Goal: Browse casually: Explore the website without a specific task or goal

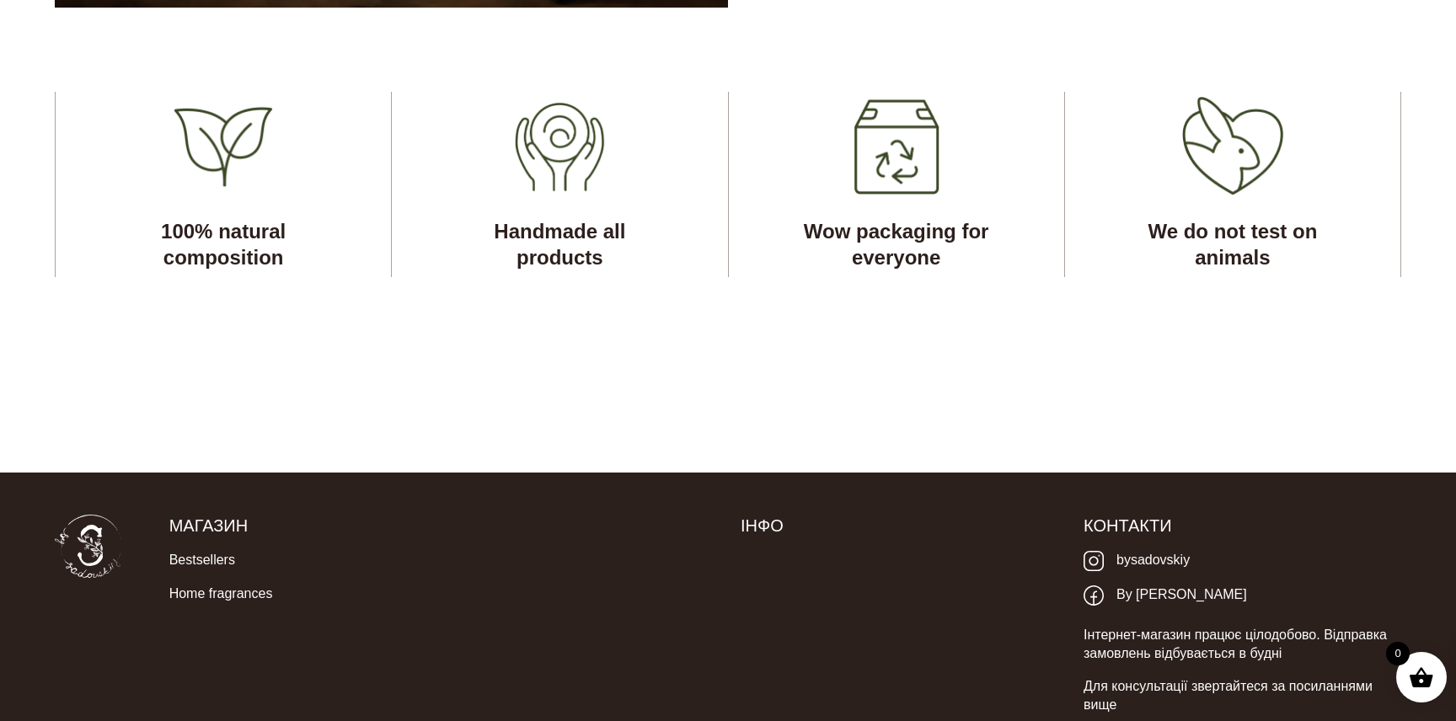
scroll to position [5115, 0]
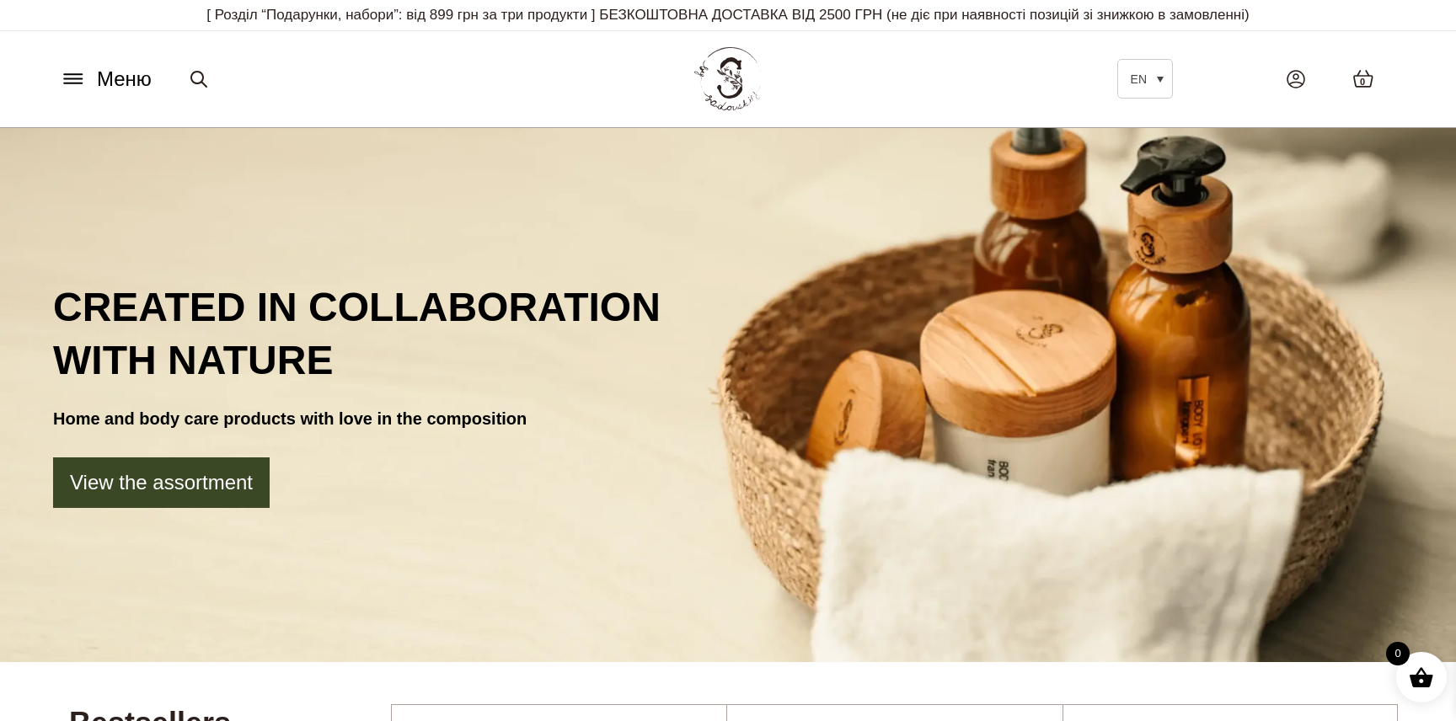
click at [88, 79] on button "Меню" at bounding box center [106, 79] width 102 height 32
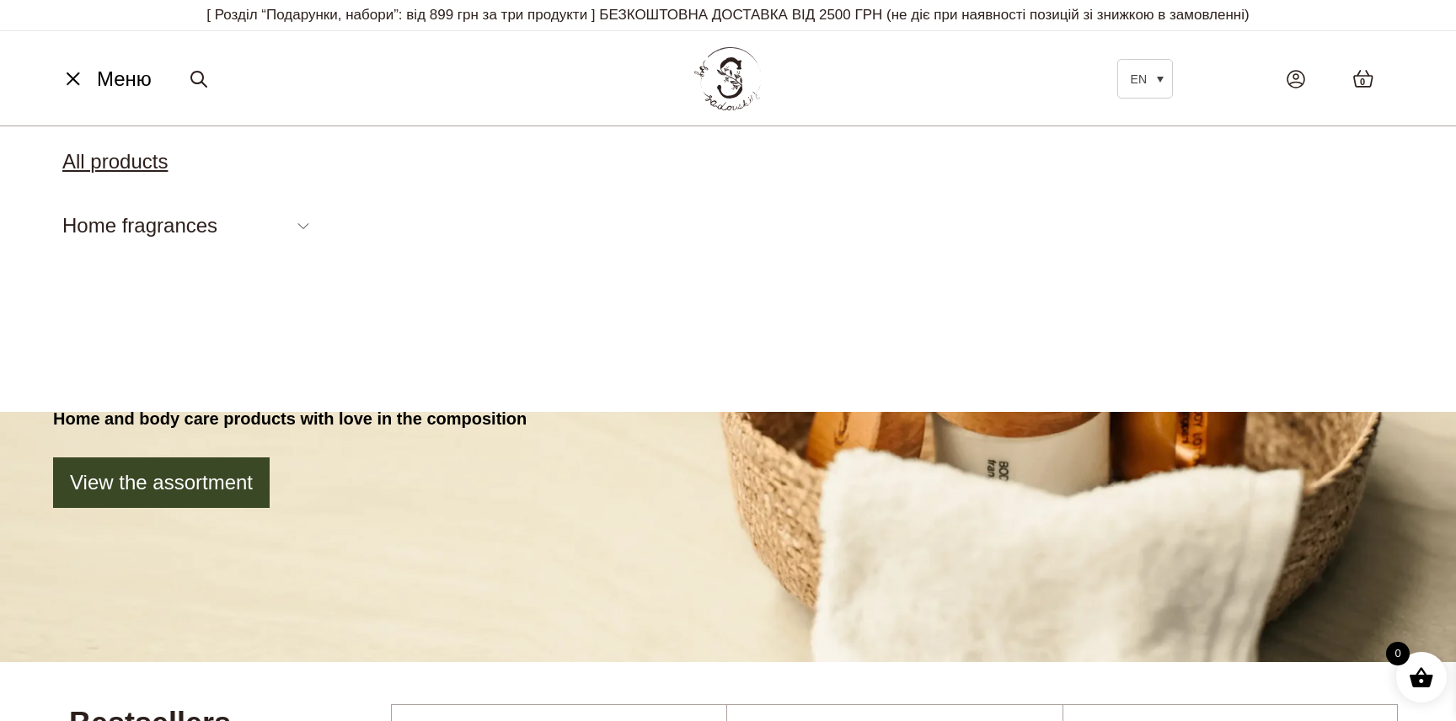
click at [120, 163] on link "All products" at bounding box center [114, 161] width 105 height 23
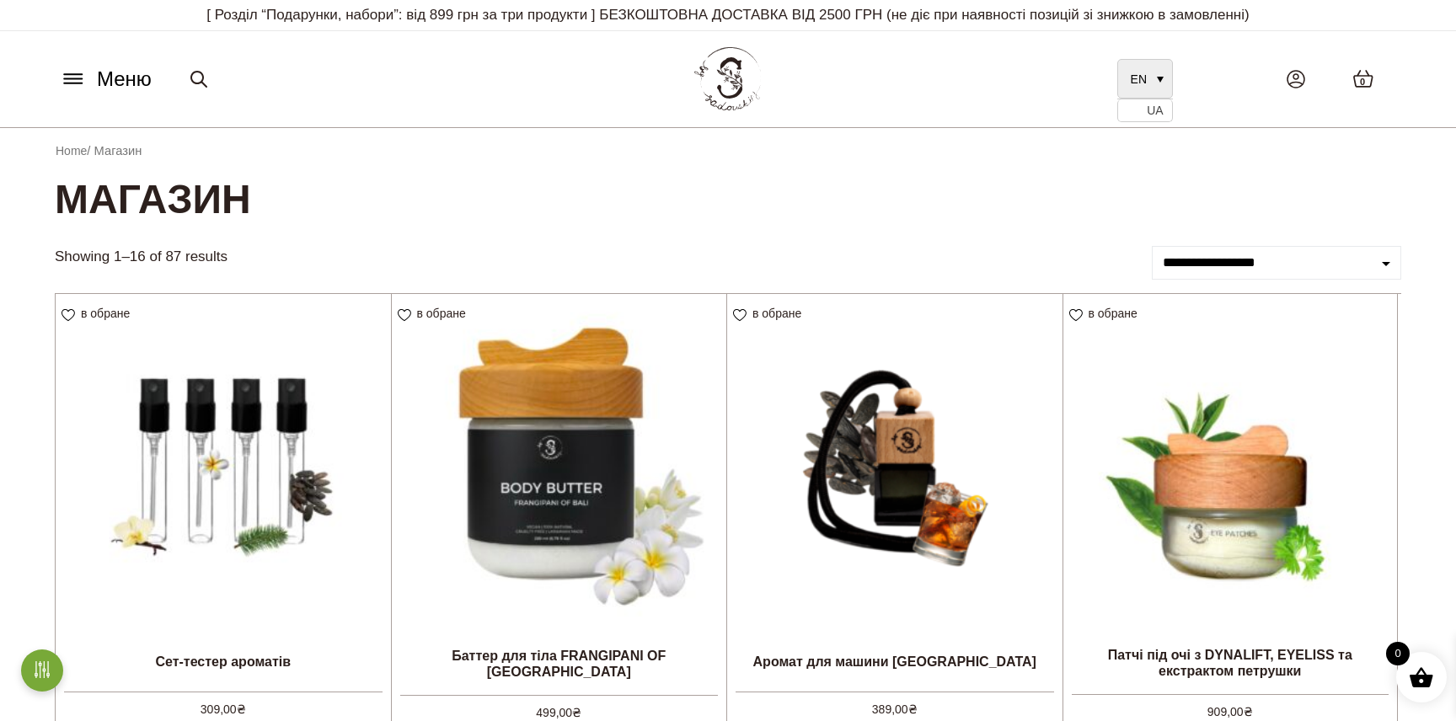
click at [1145, 73] on span "EN" at bounding box center [1139, 78] width 16 height 13
click at [1148, 79] on link "EN" at bounding box center [1145, 79] width 56 height 40
click at [1152, 113] on span "UA" at bounding box center [1155, 110] width 16 height 13
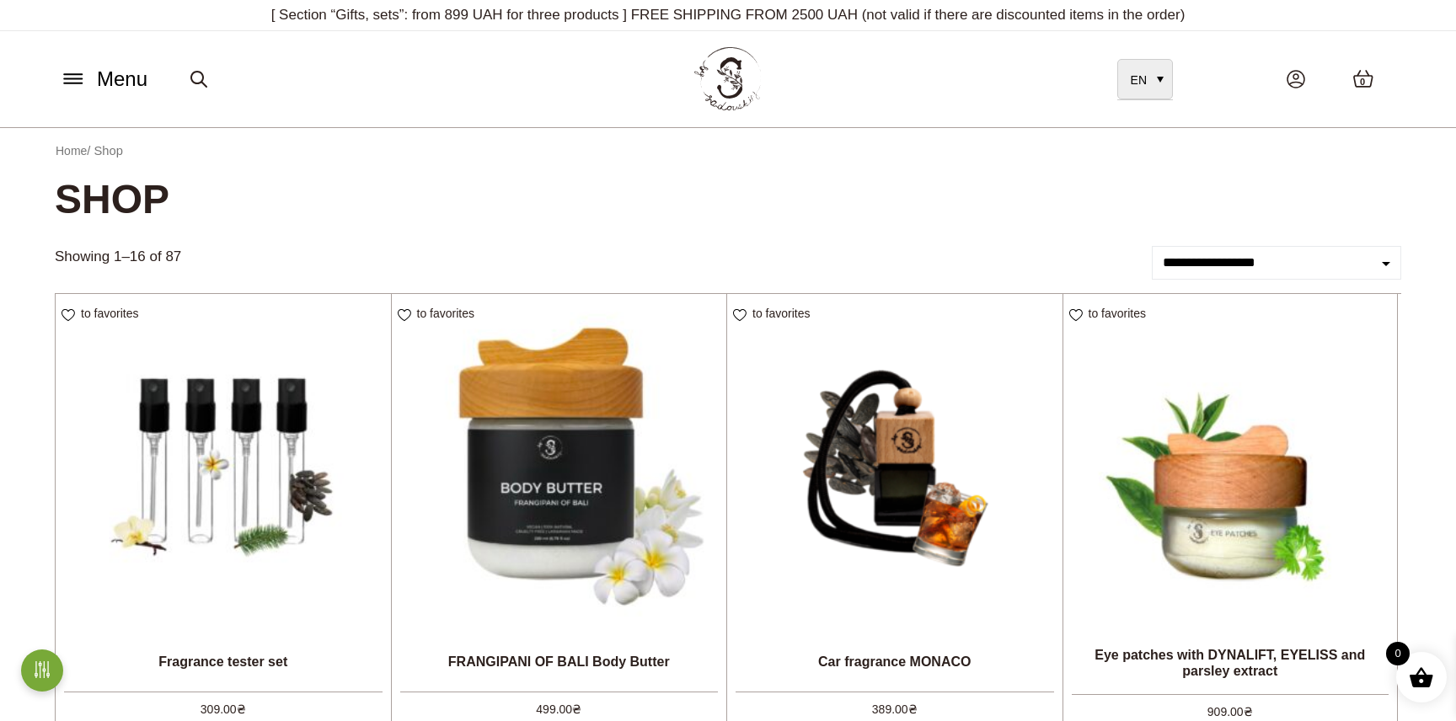
click at [1147, 68] on link "EN" at bounding box center [1145, 79] width 56 height 40
click at [1143, 72] on font "EN" at bounding box center [1139, 78] width 16 height 13
click at [1158, 83] on link "EN" at bounding box center [1145, 79] width 56 height 40
click at [736, 72] on img at bounding box center [727, 79] width 73 height 71
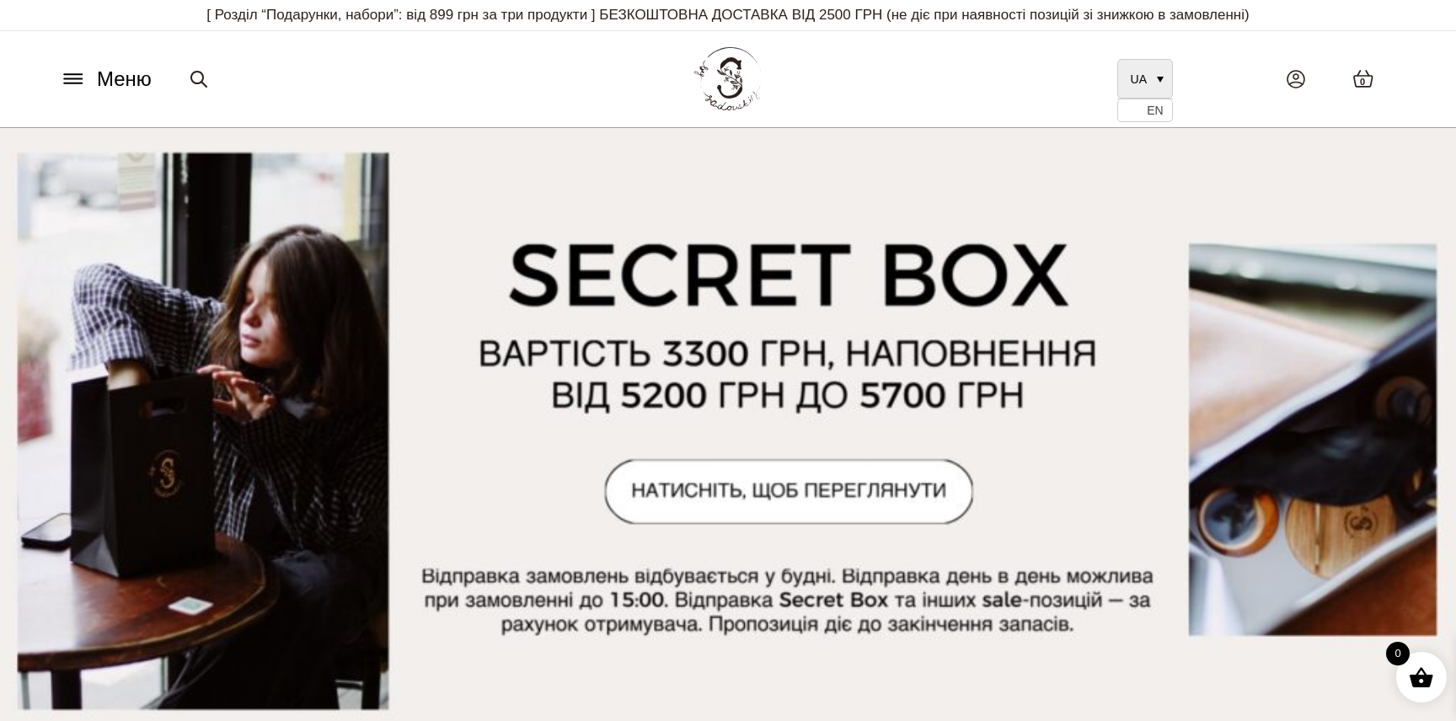
click at [1161, 66] on link "UA" at bounding box center [1145, 79] width 56 height 40
click at [1157, 109] on font "EN" at bounding box center [1155, 111] width 16 height 13
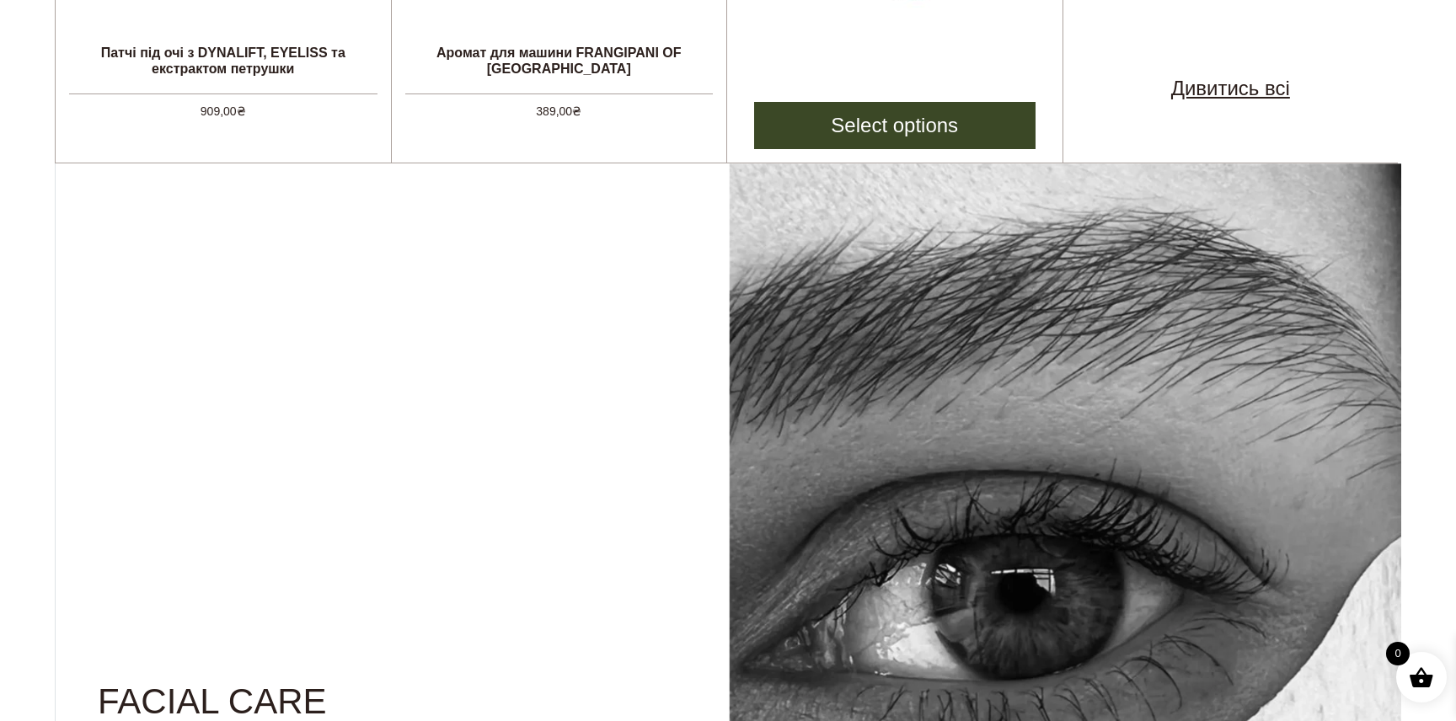
scroll to position [1378, 0]
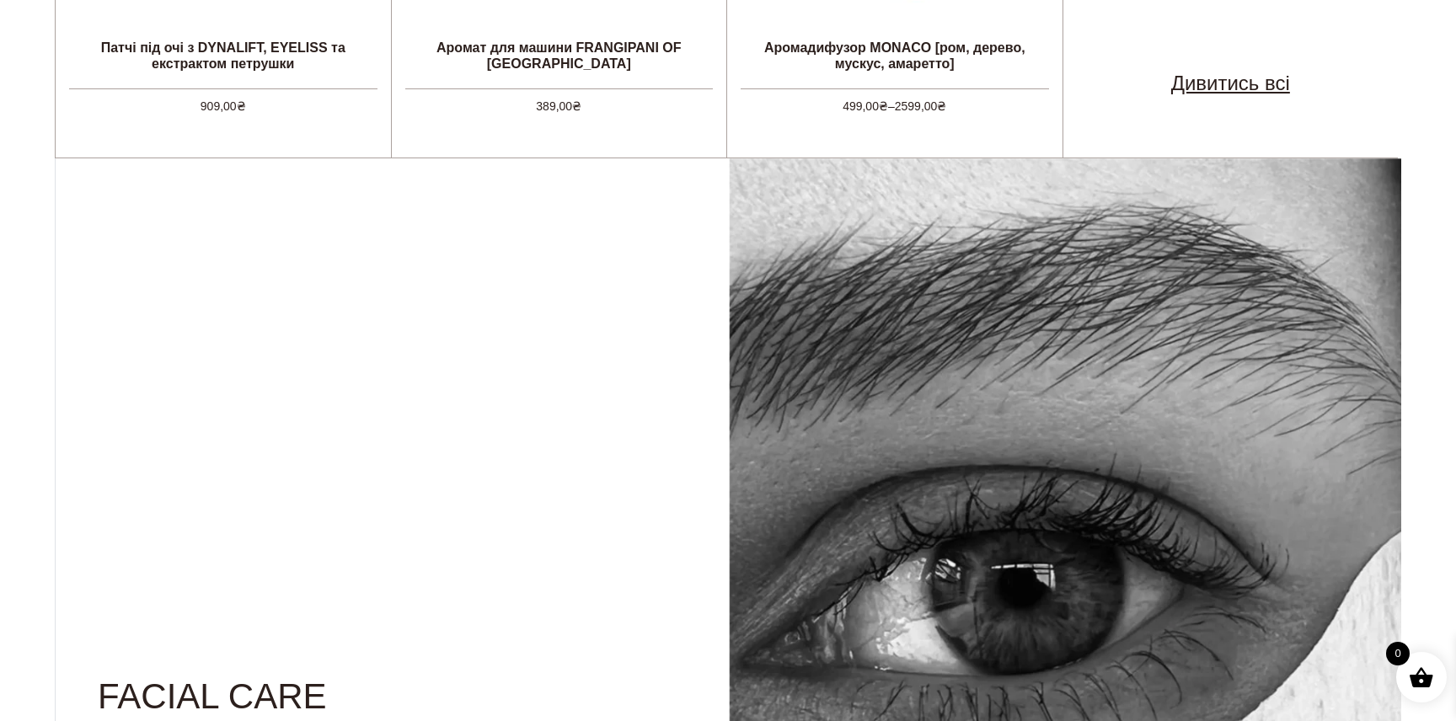
click at [1217, 83] on link "Дивитись всі" at bounding box center [1230, 83] width 119 height 30
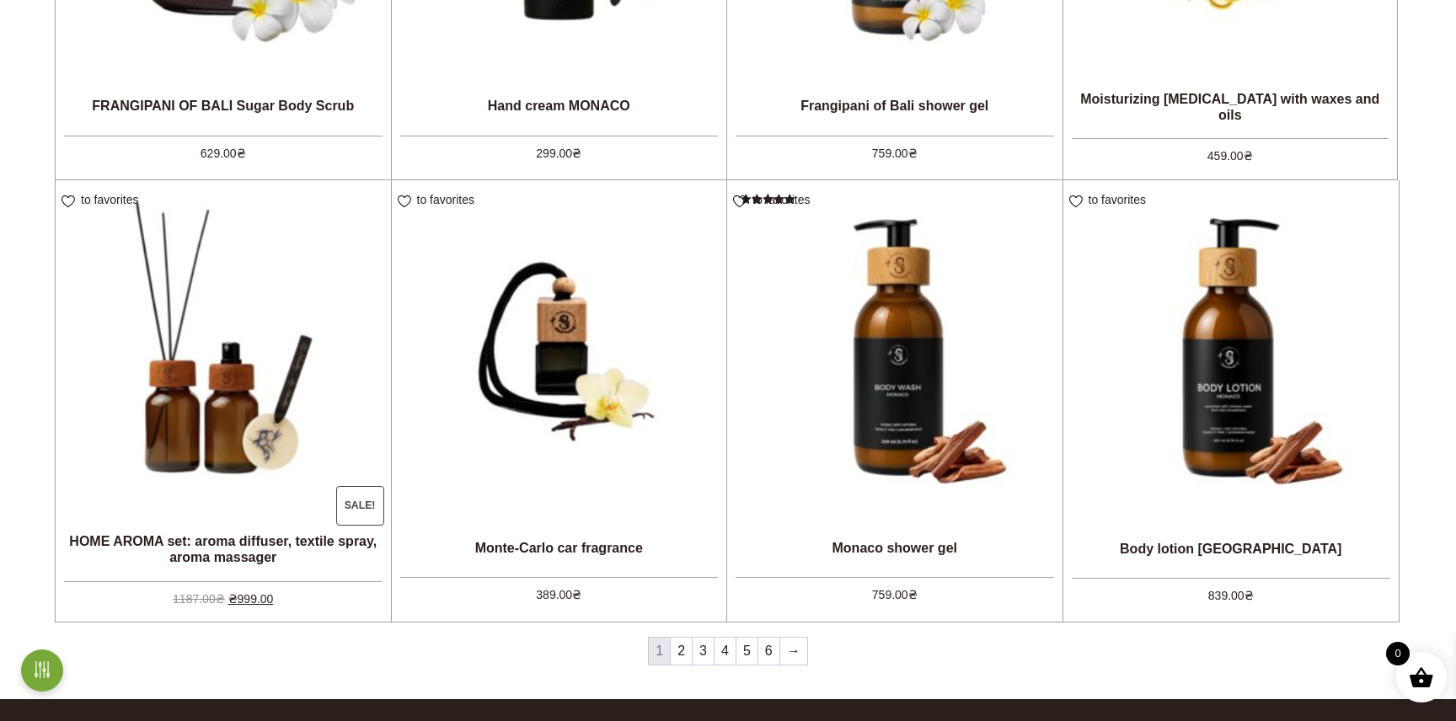
scroll to position [1535, 0]
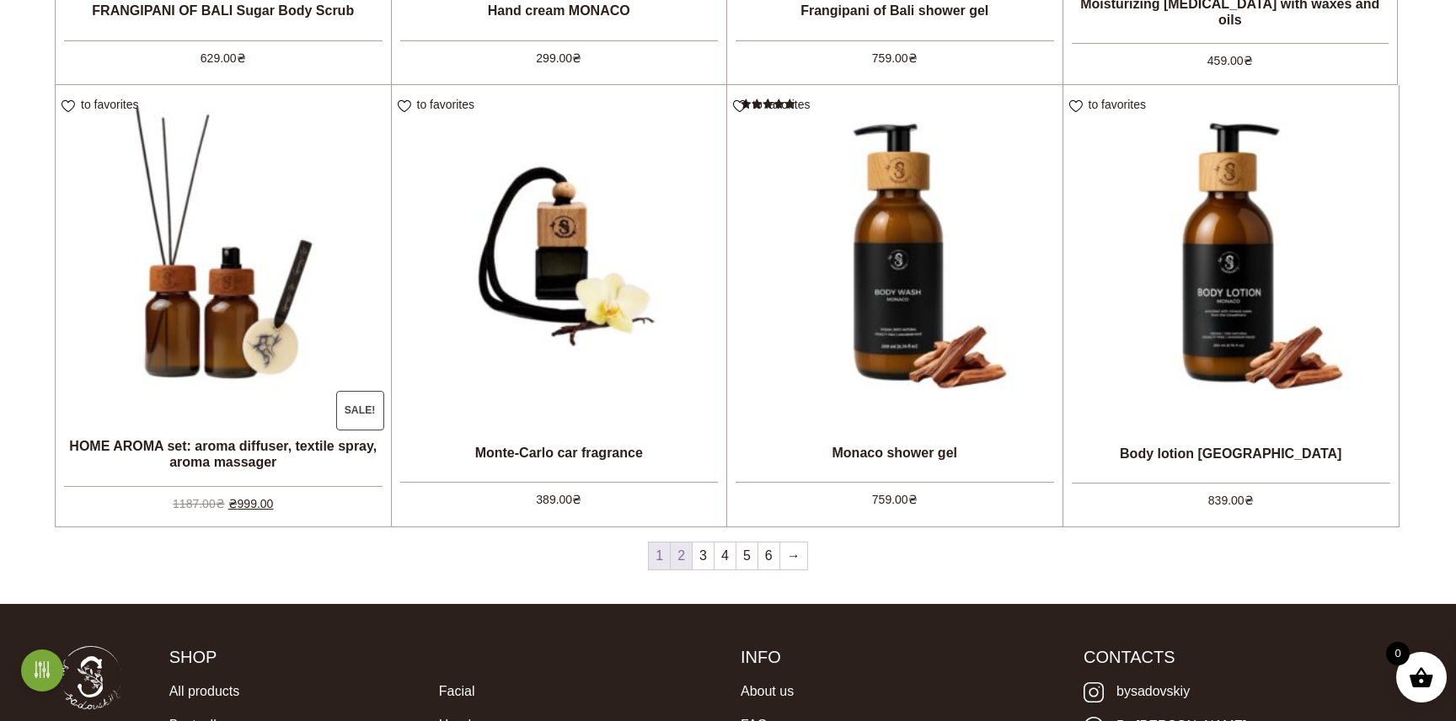
click at [681, 563] on font "2" at bounding box center [681, 556] width 8 height 14
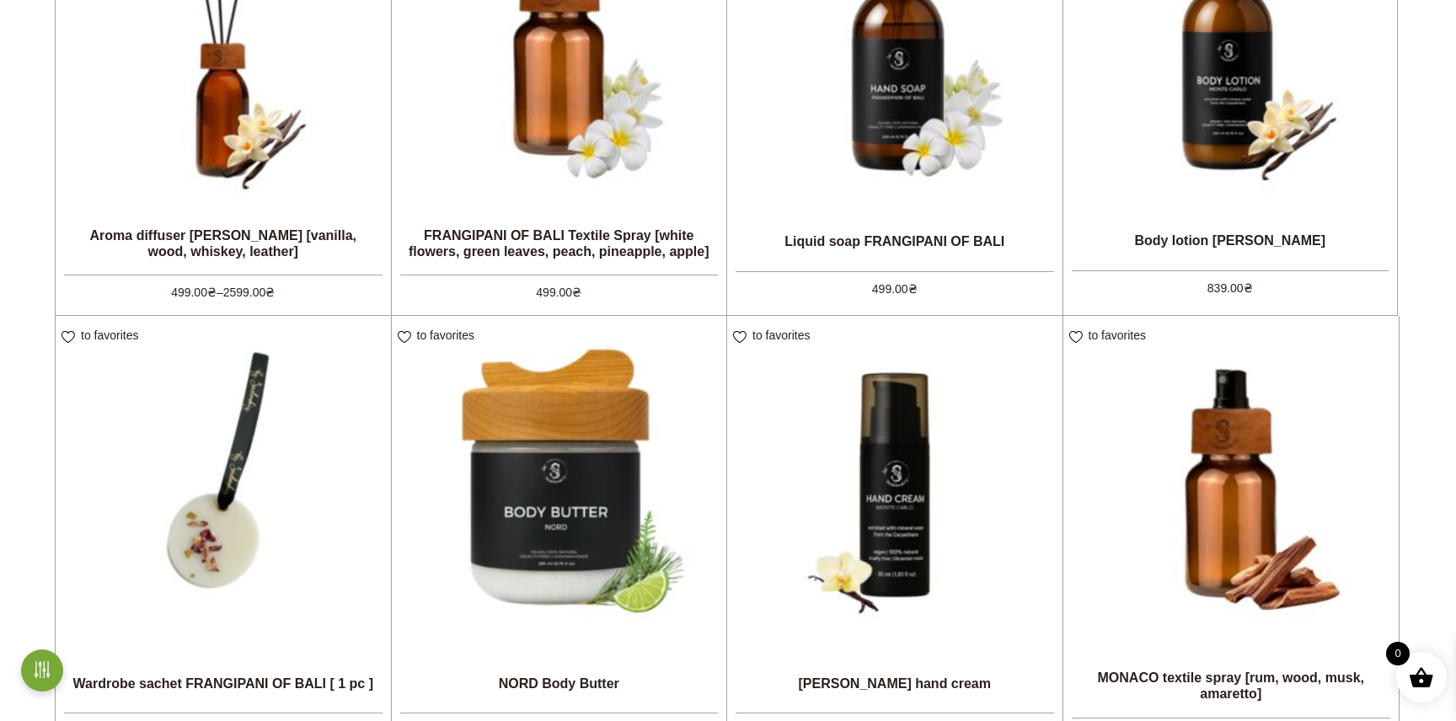
scroll to position [1599, 0]
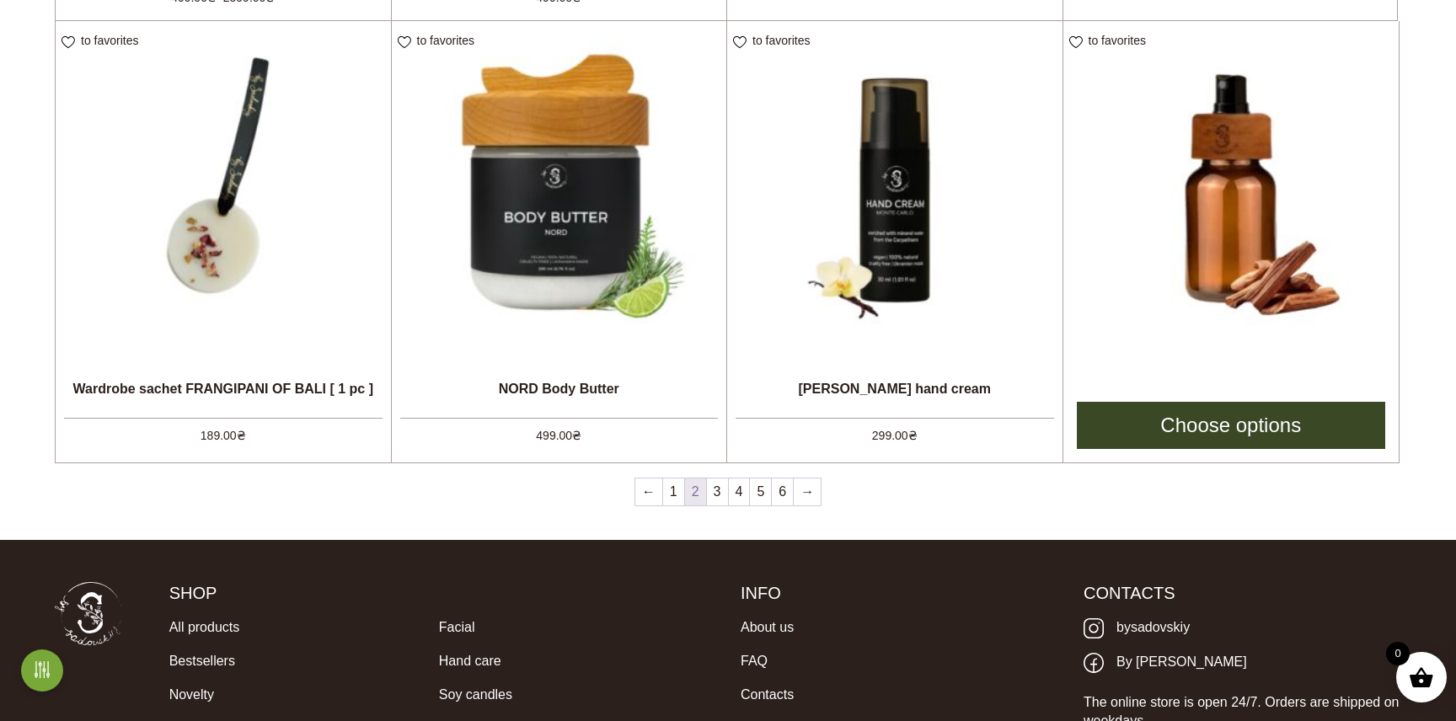
click at [1262, 203] on img at bounding box center [1231, 189] width 336 height 336
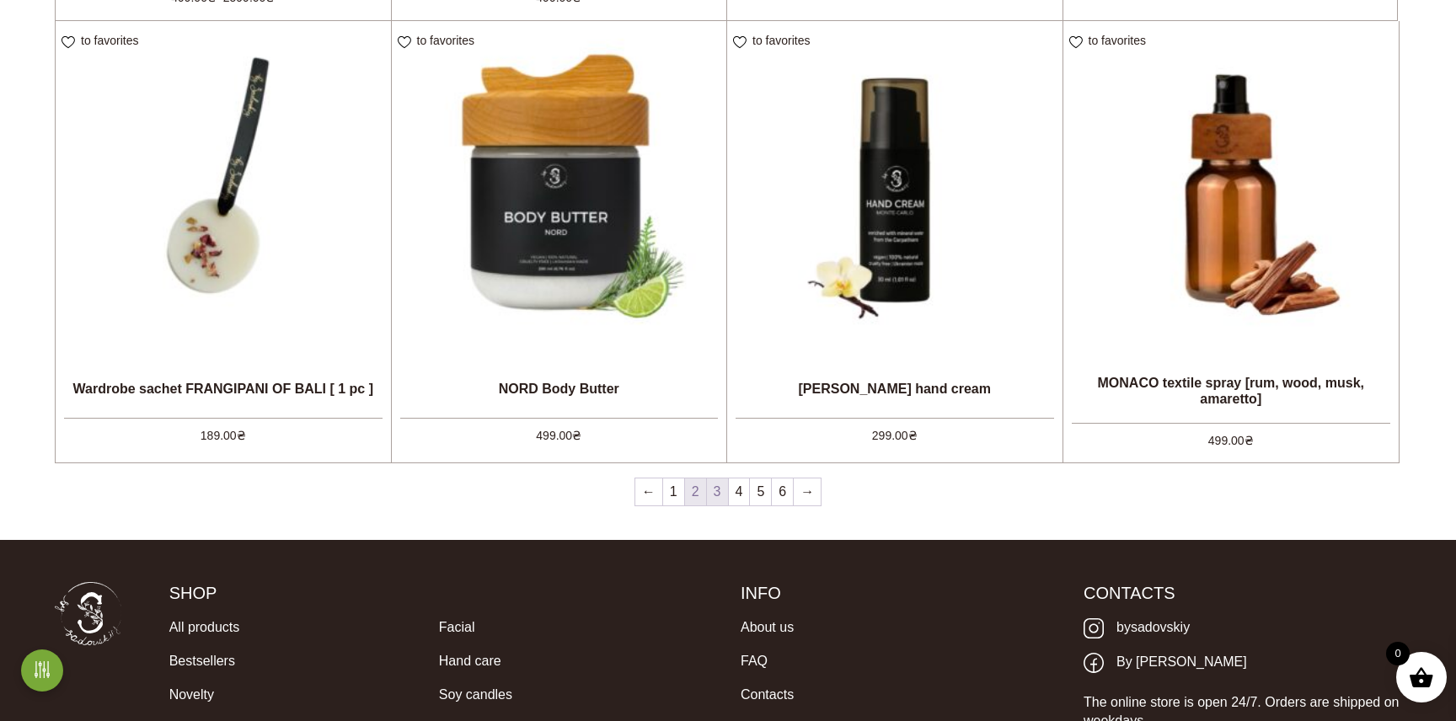
click at [723, 493] on link "3" at bounding box center [717, 492] width 21 height 27
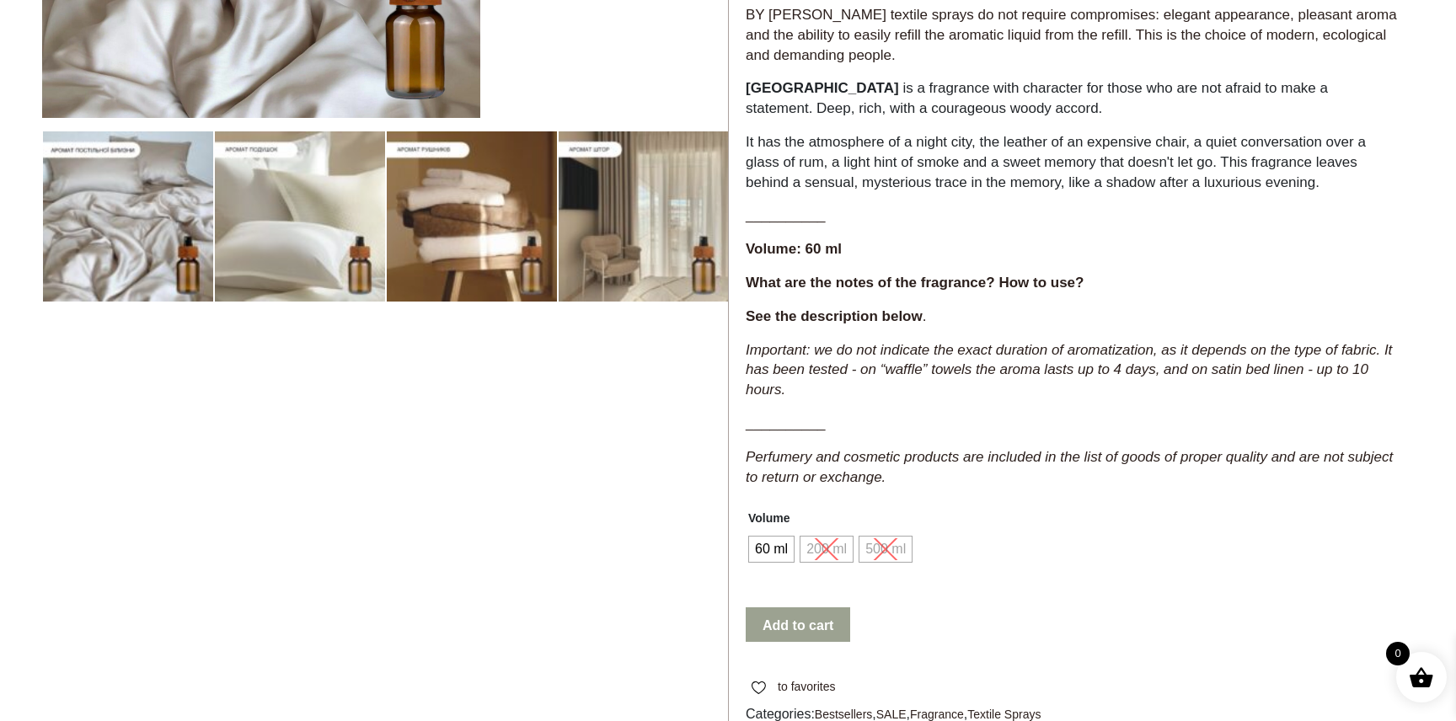
scroll to position [825, 0]
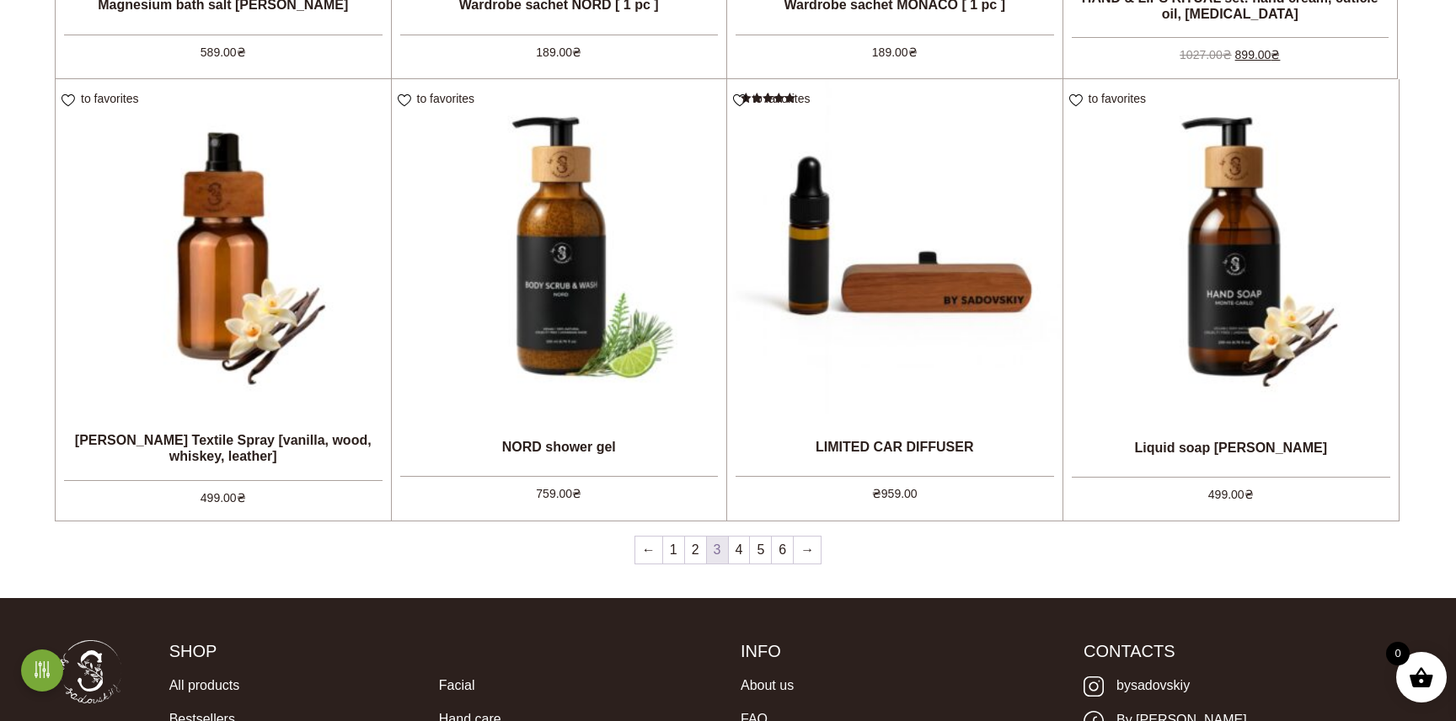
scroll to position [1546, 0]
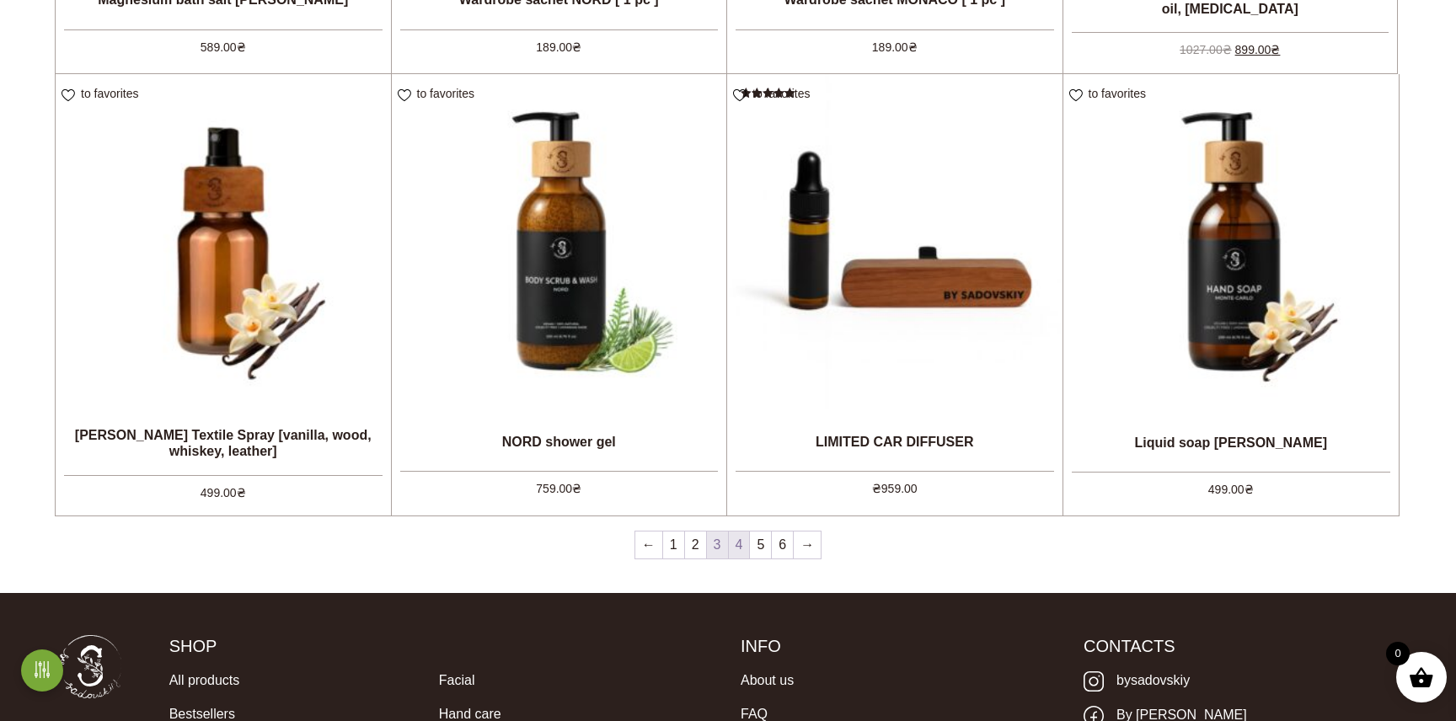
click at [742, 539] on font "4" at bounding box center [740, 545] width 8 height 14
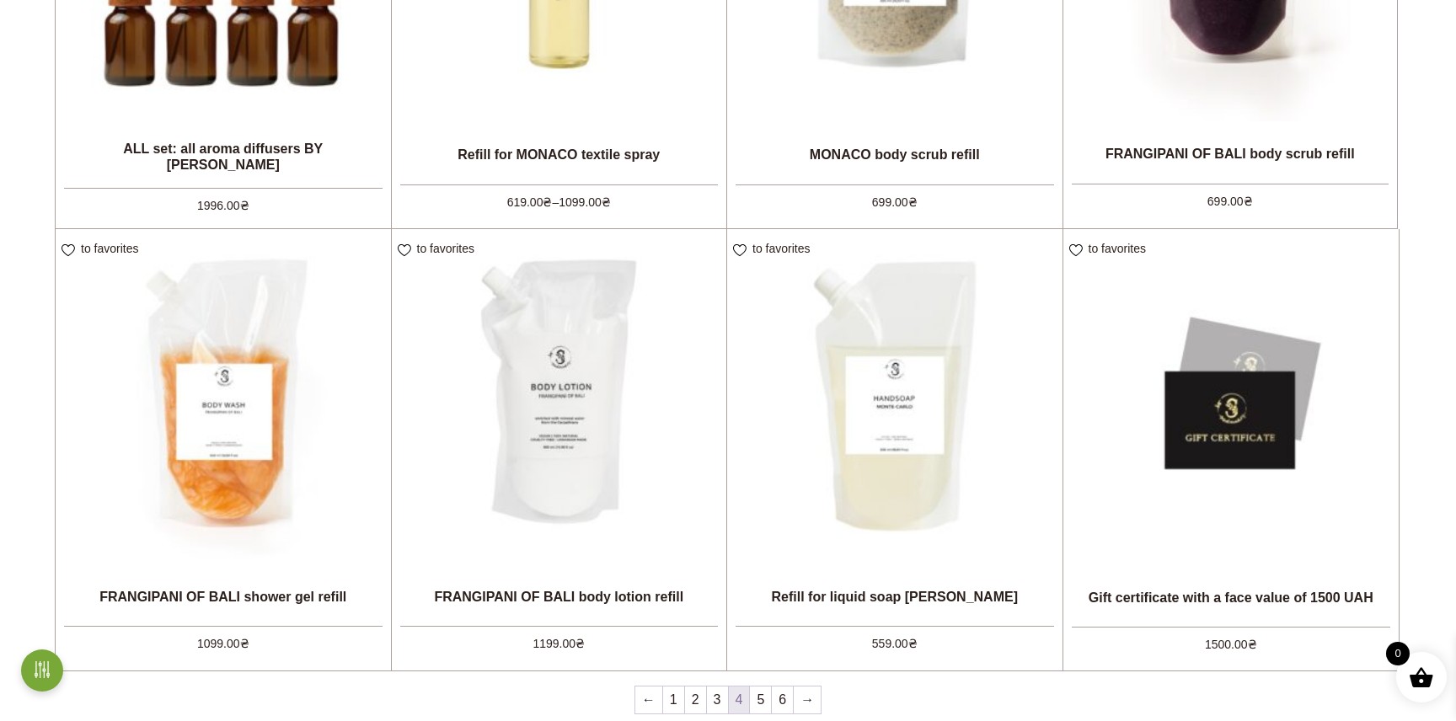
scroll to position [1576, 0]
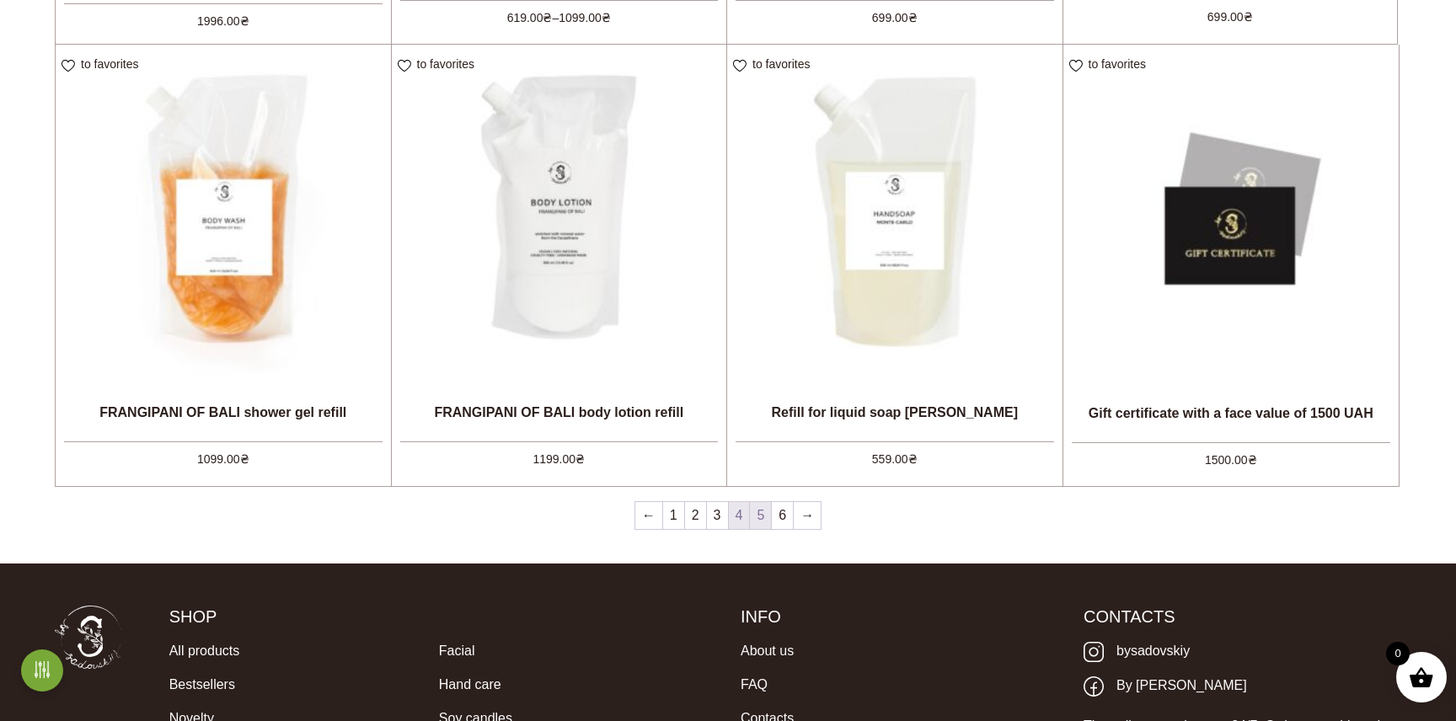
click at [761, 515] on font "5" at bounding box center [761, 515] width 8 height 14
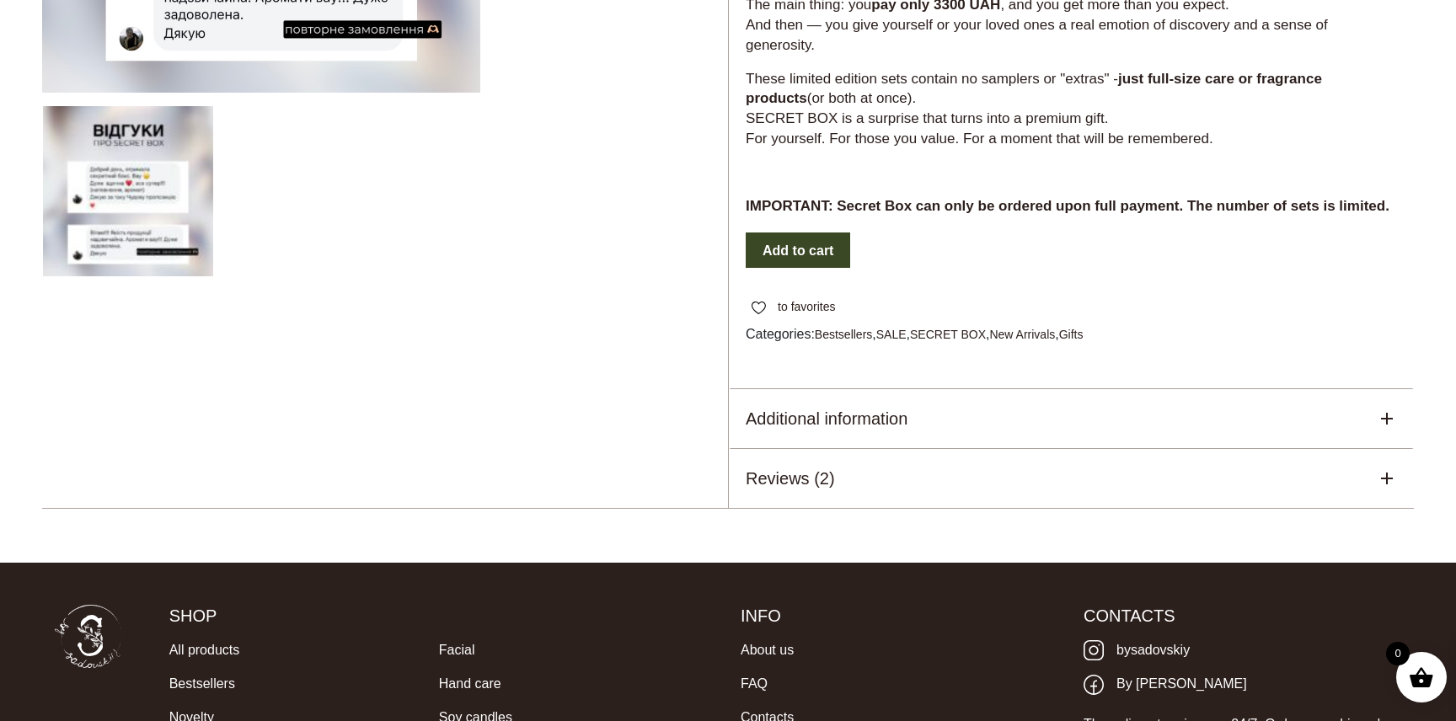
scroll to position [477, 0]
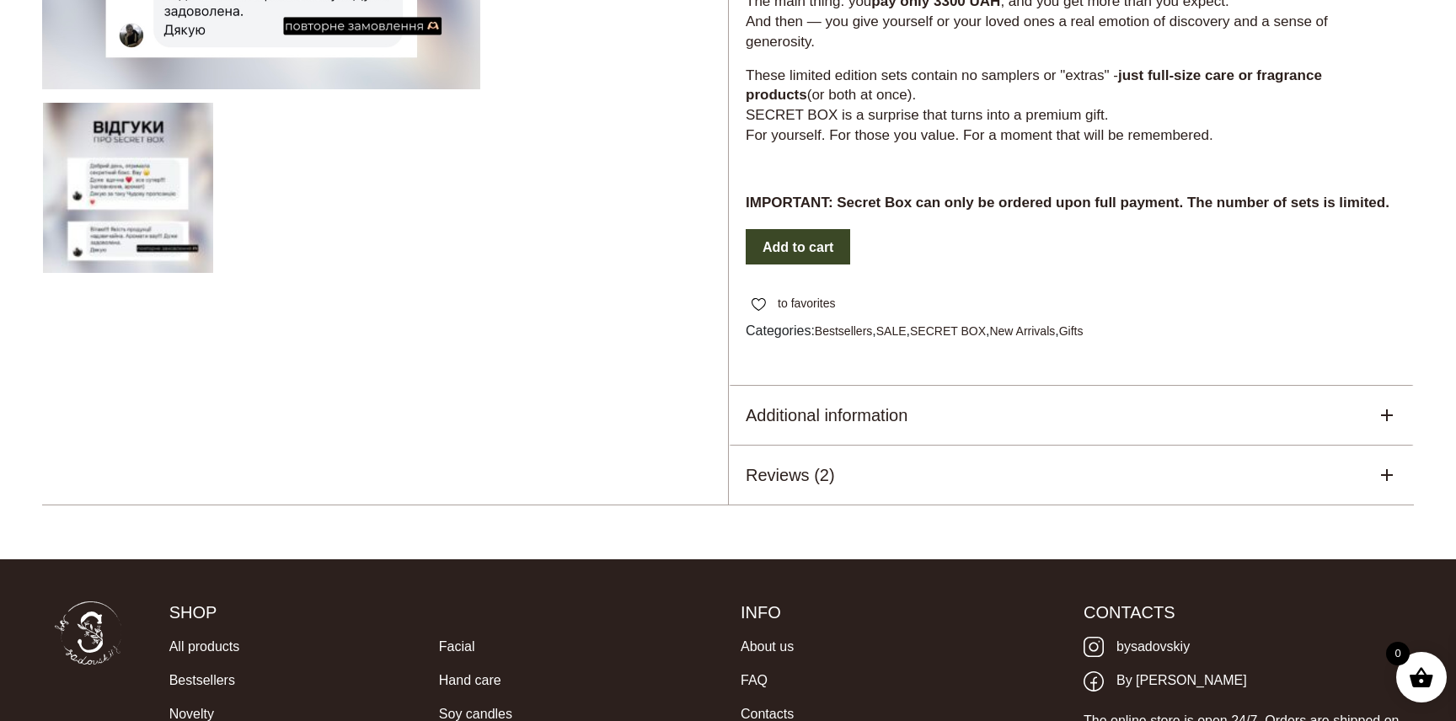
click at [915, 467] on div "Reviews (2)" at bounding box center [1071, 475] width 685 height 59
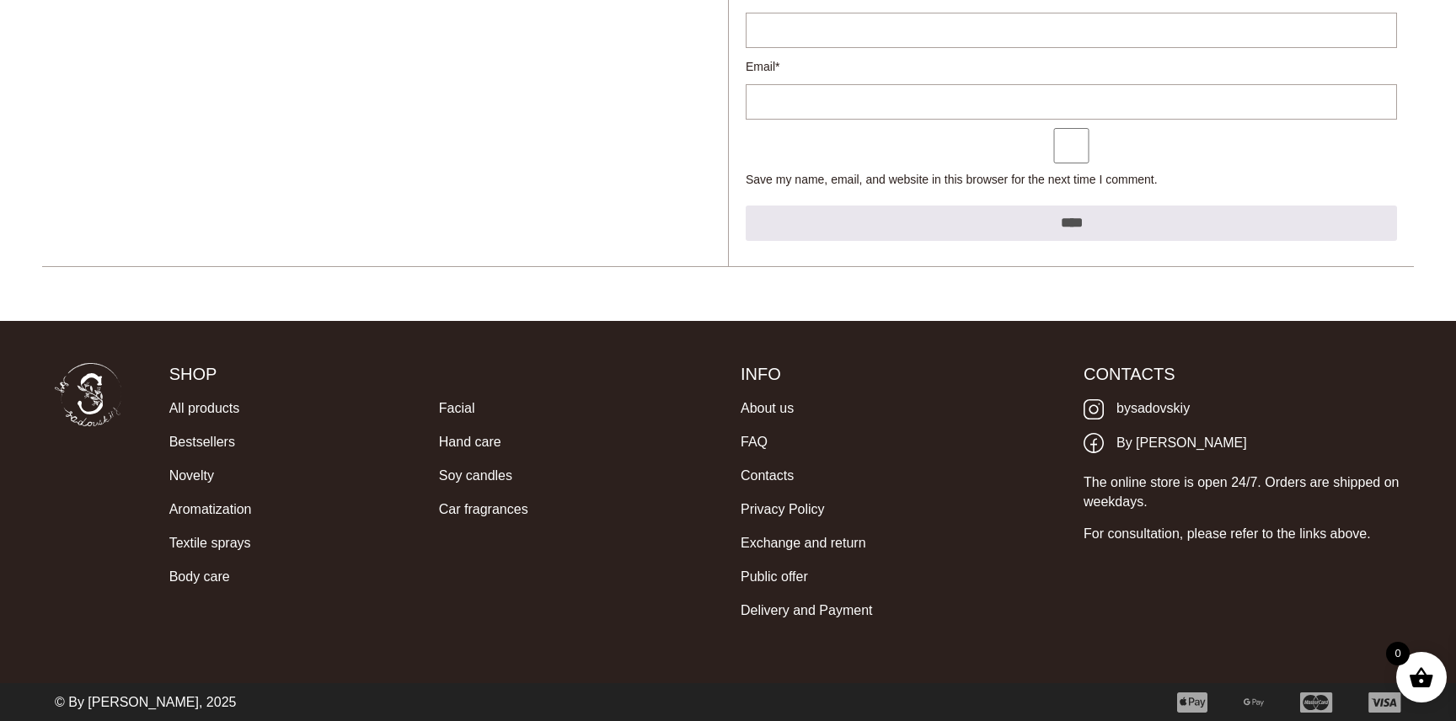
scroll to position [0, 0]
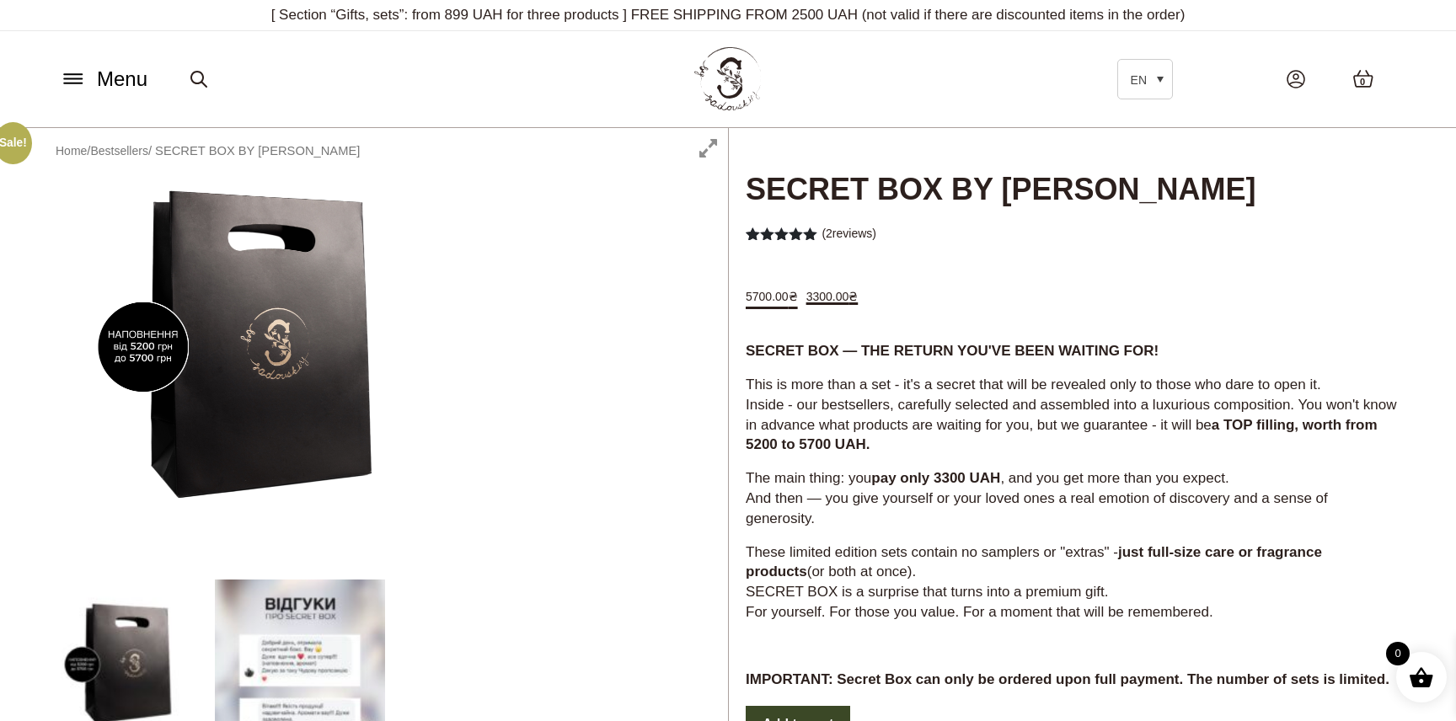
click at [126, 78] on font "Menu" at bounding box center [122, 78] width 51 height 23
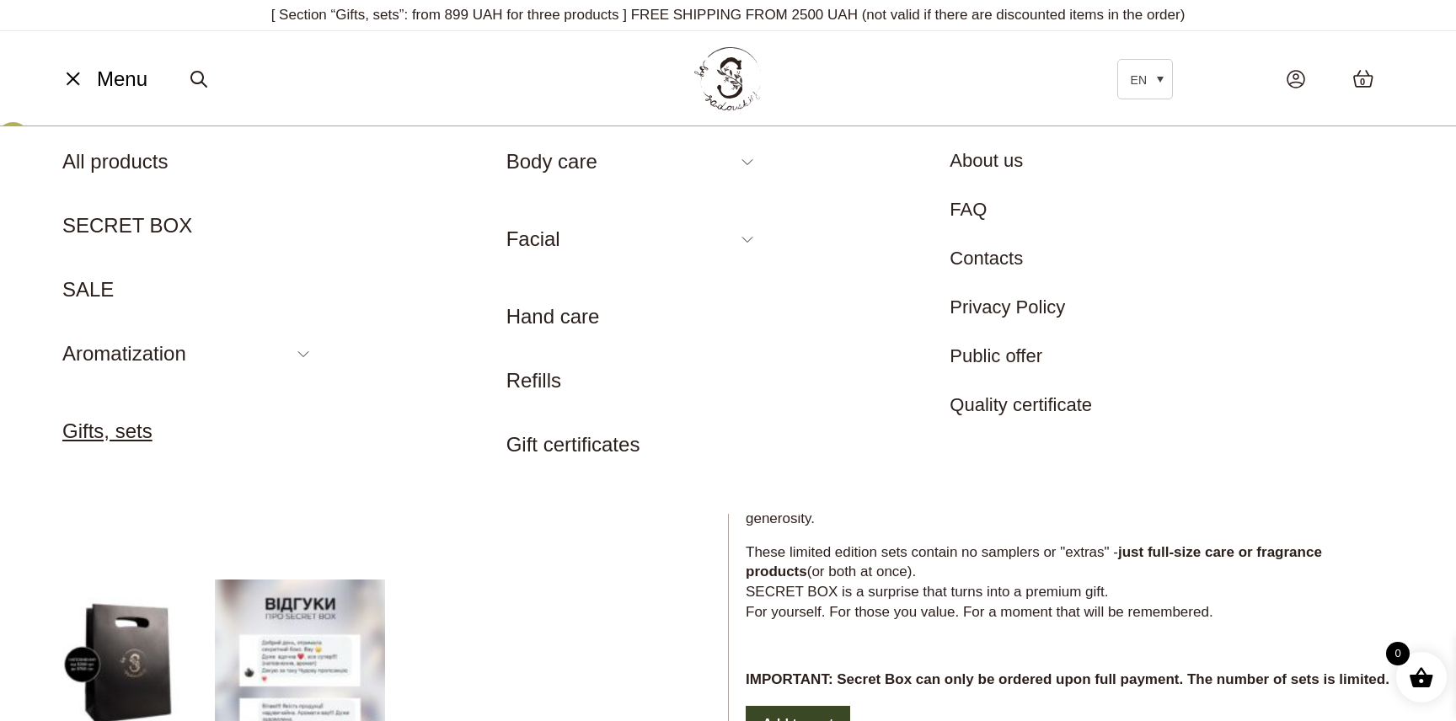
click at [138, 434] on font "Gifts, sets" at bounding box center [107, 431] width 90 height 23
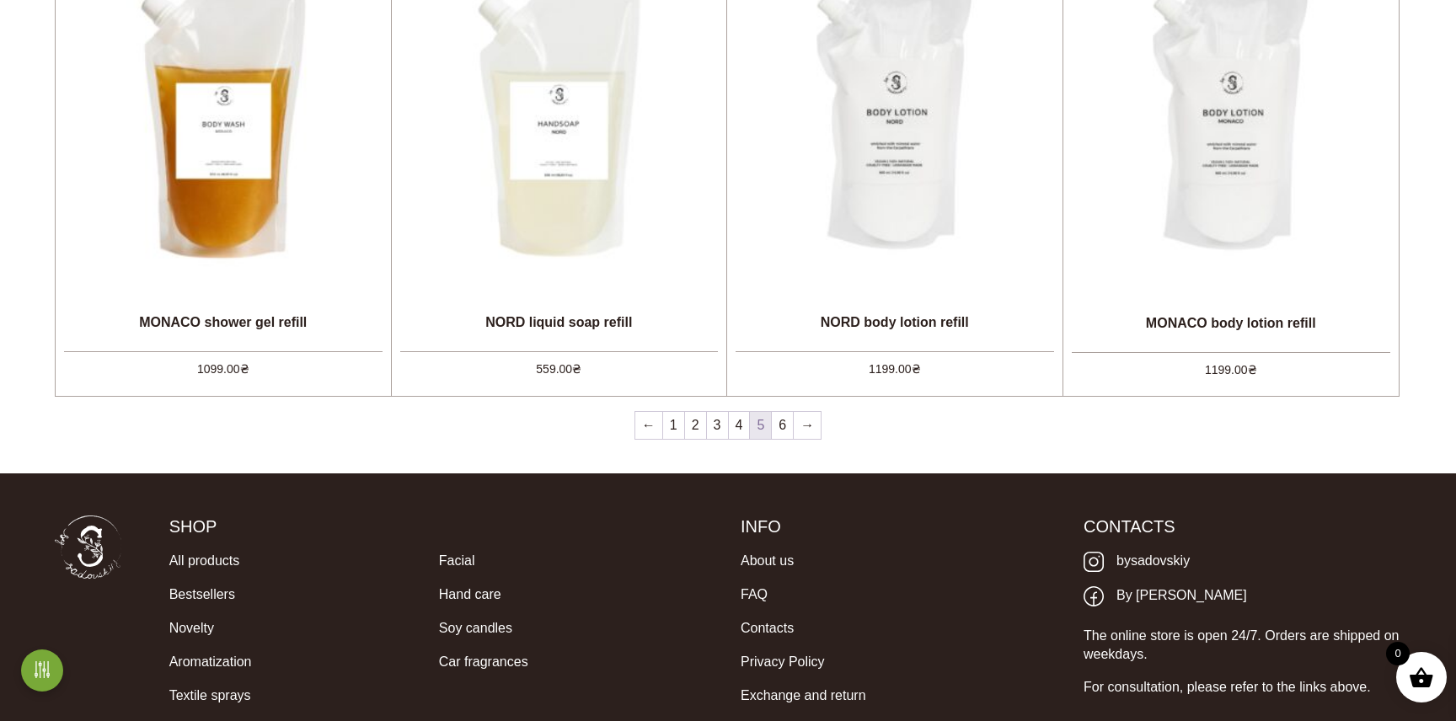
scroll to position [1672, 0]
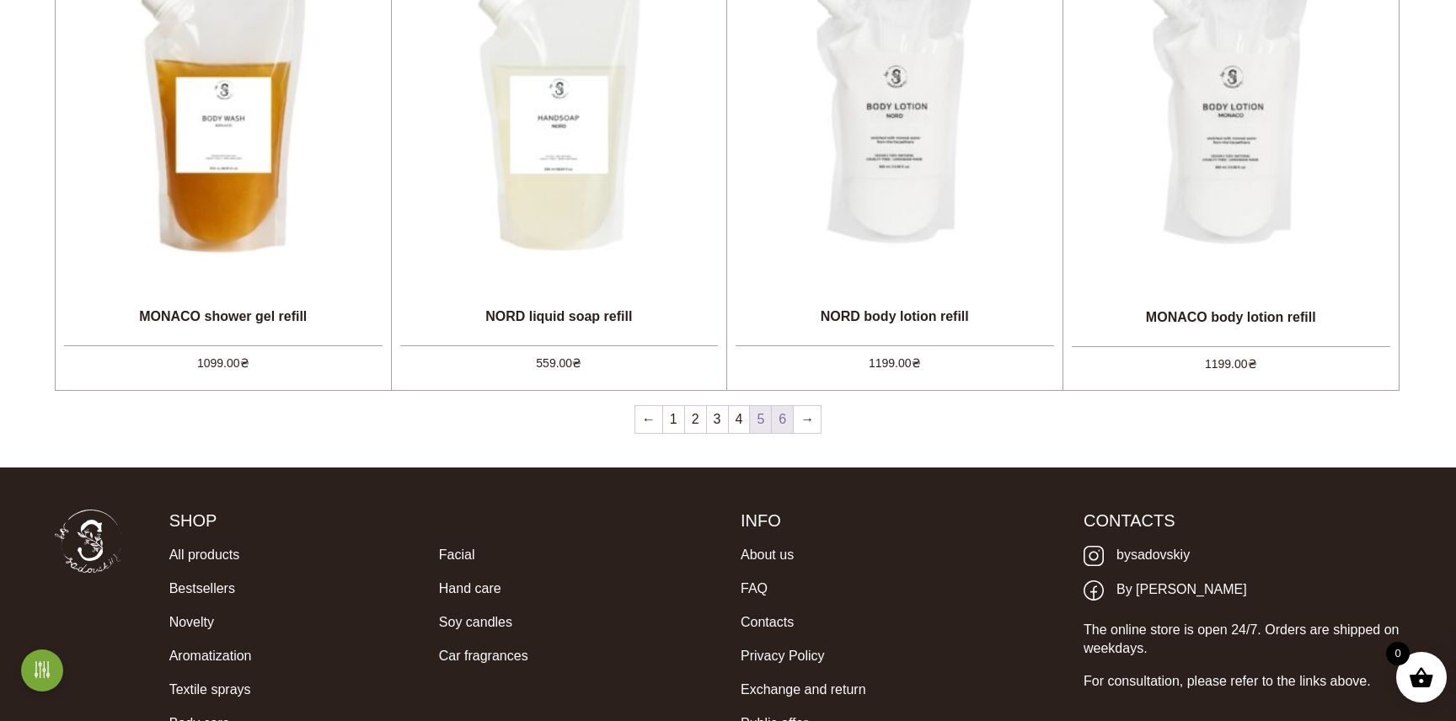
click at [786, 431] on link "6" at bounding box center [782, 419] width 21 height 27
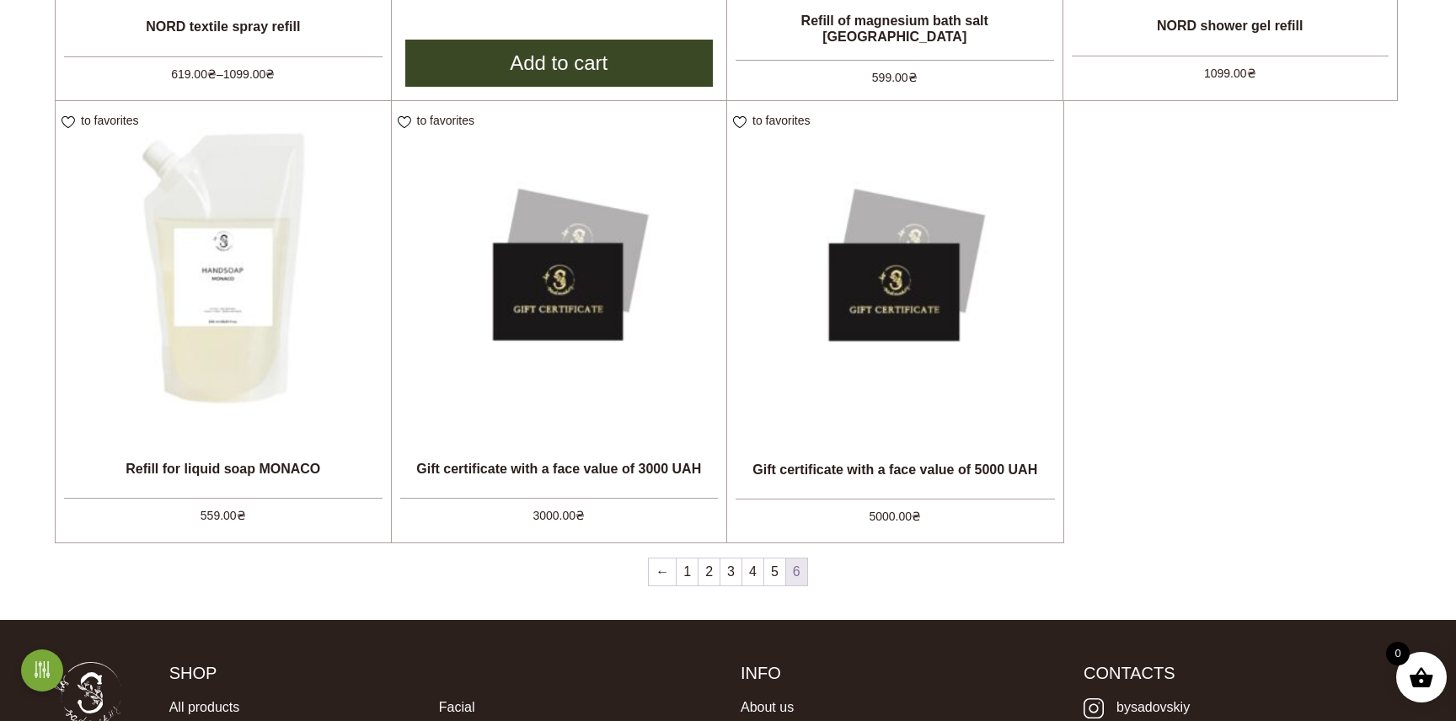
scroll to position [638, 0]
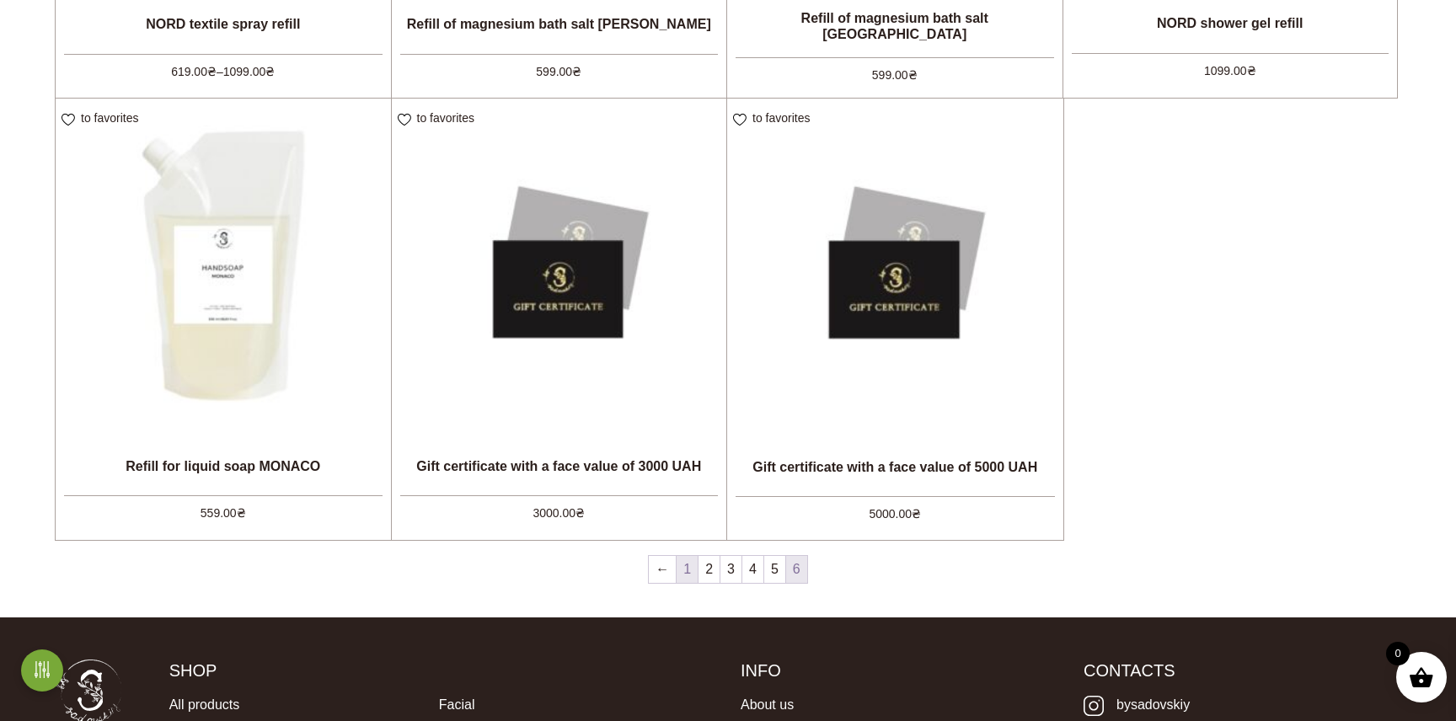
click at [683, 568] on font "1" at bounding box center [687, 569] width 8 height 14
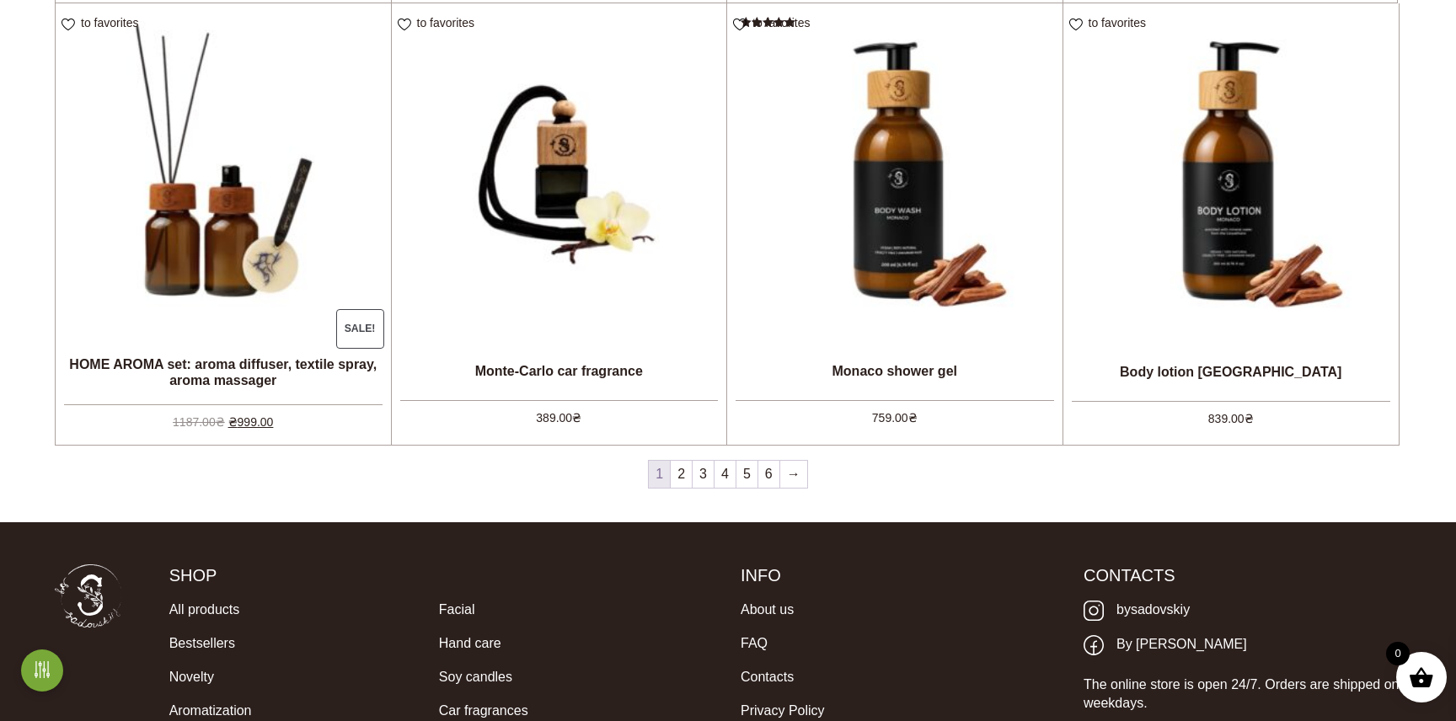
scroll to position [1630, 0]
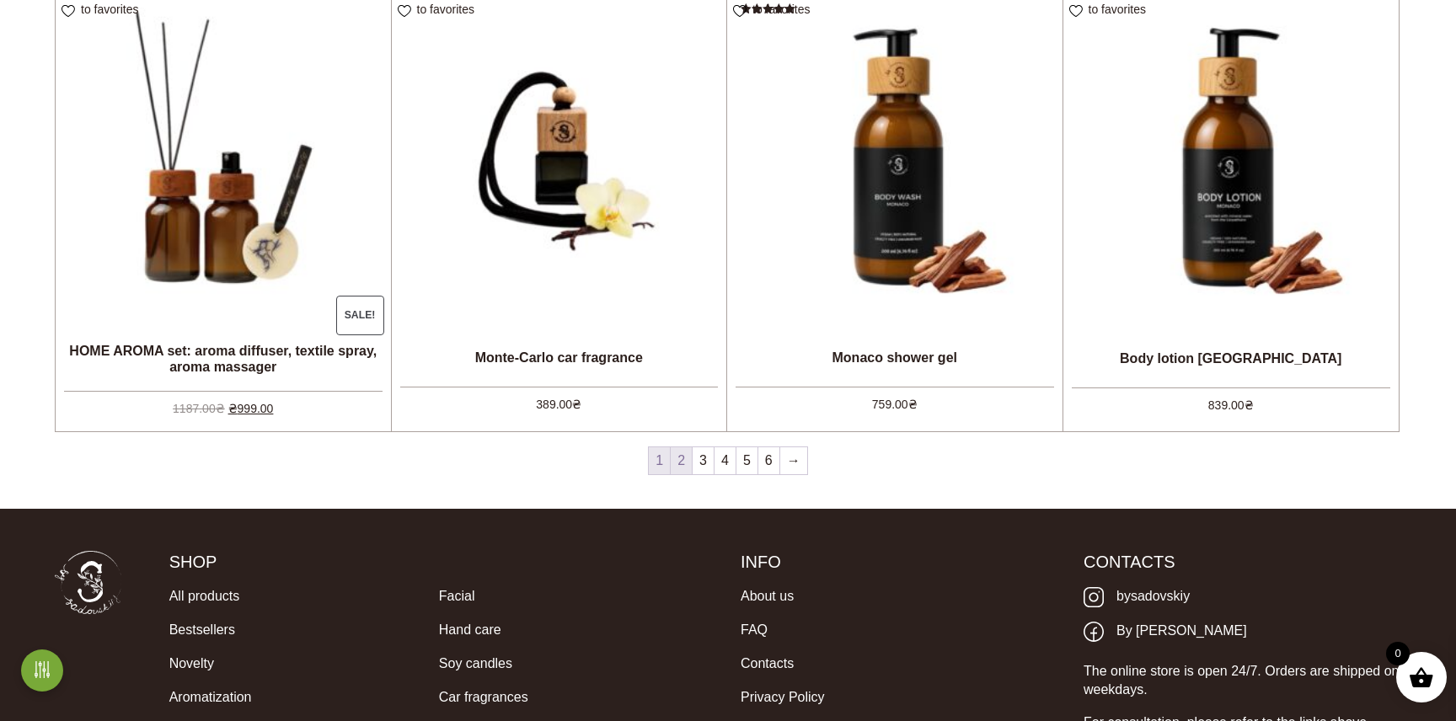
click at [688, 460] on link "2" at bounding box center [681, 460] width 21 height 27
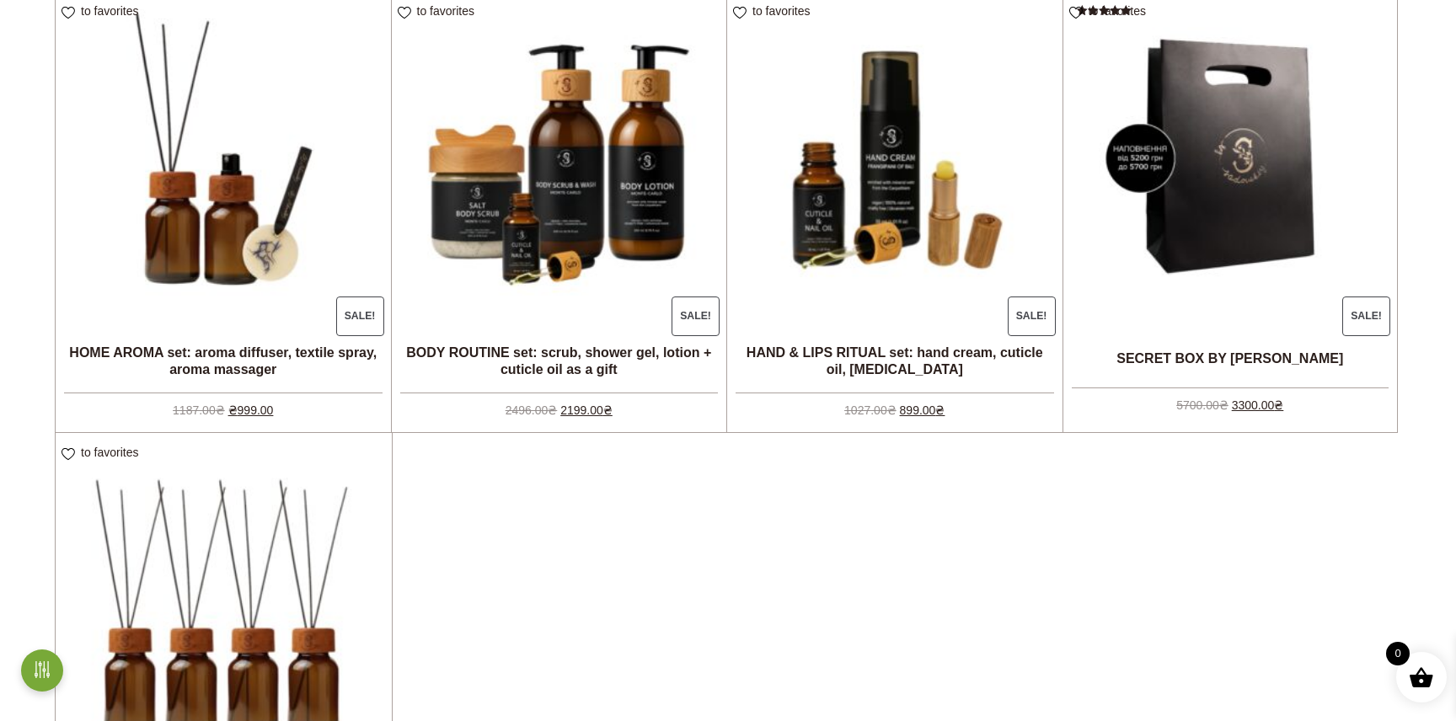
scroll to position [465, 0]
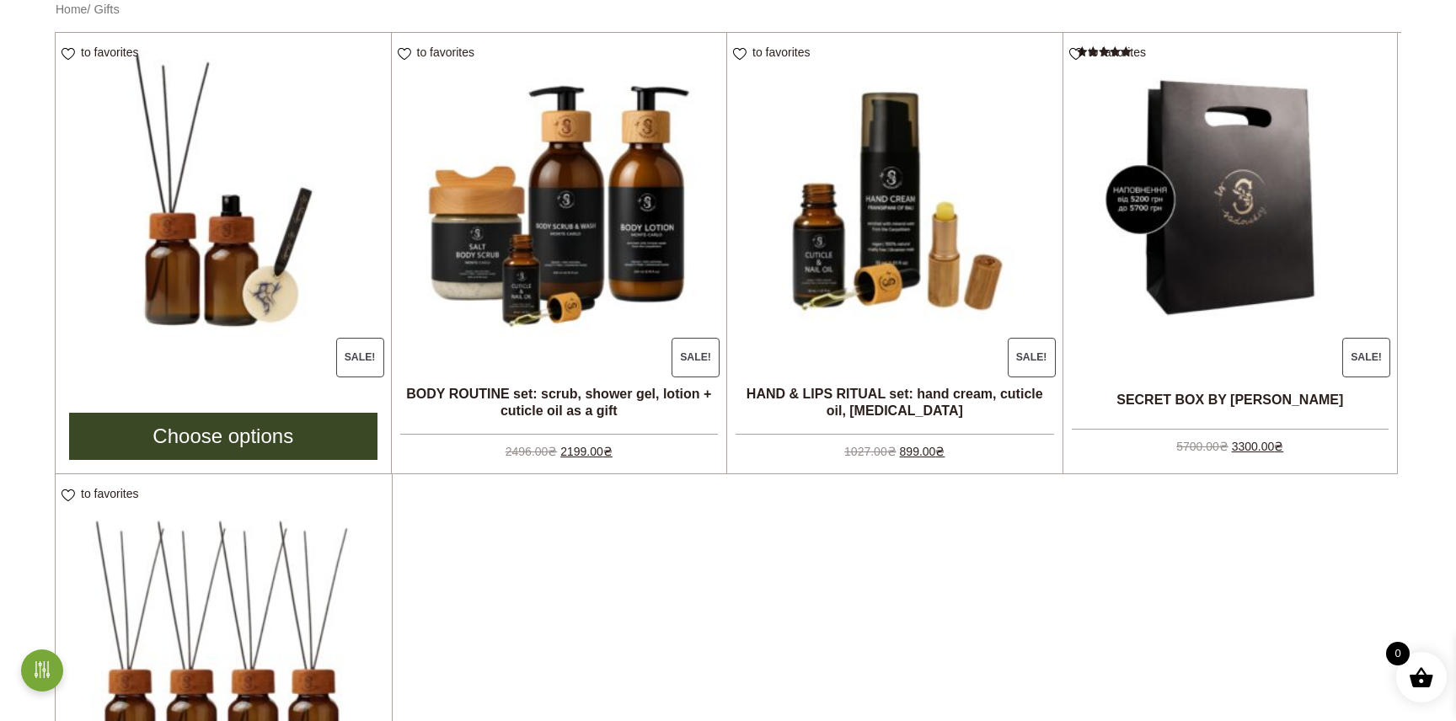
click at [245, 290] on img at bounding box center [223, 200] width 335 height 335
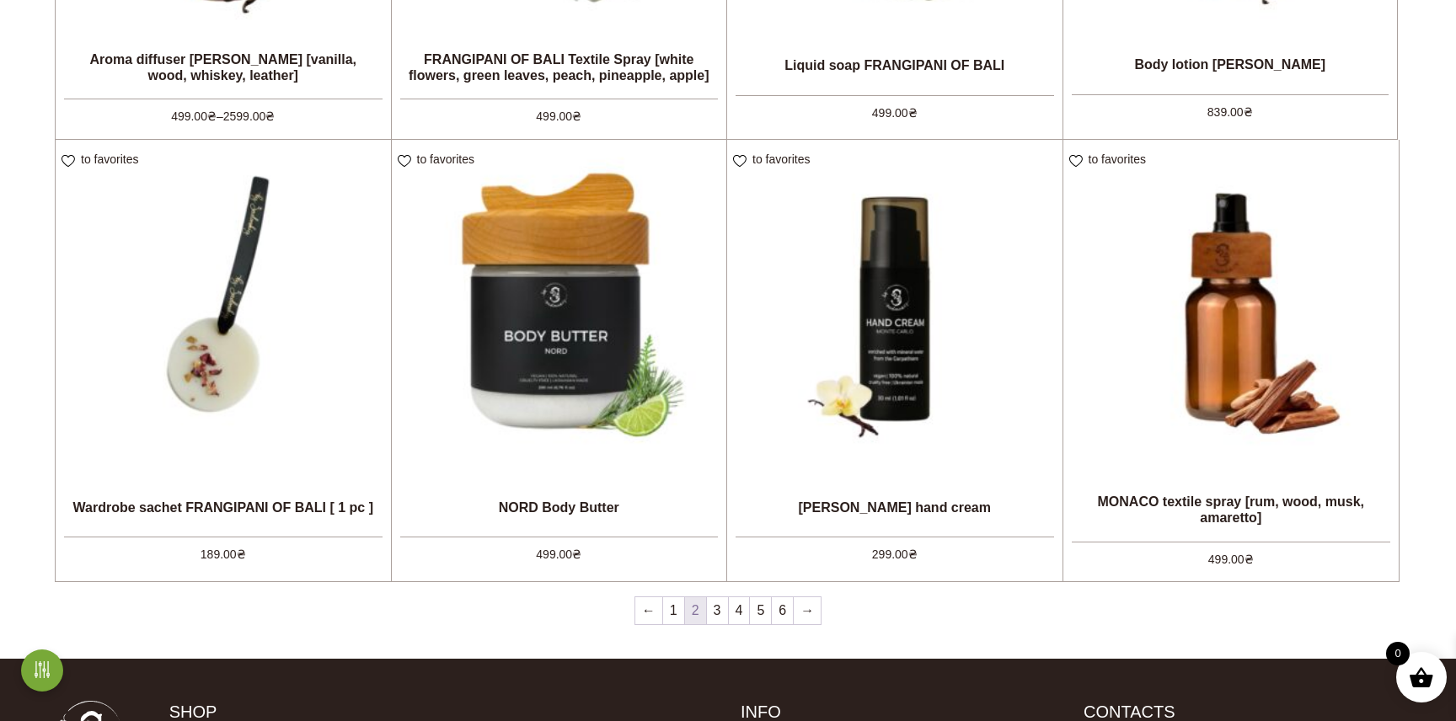
scroll to position [1481, 0]
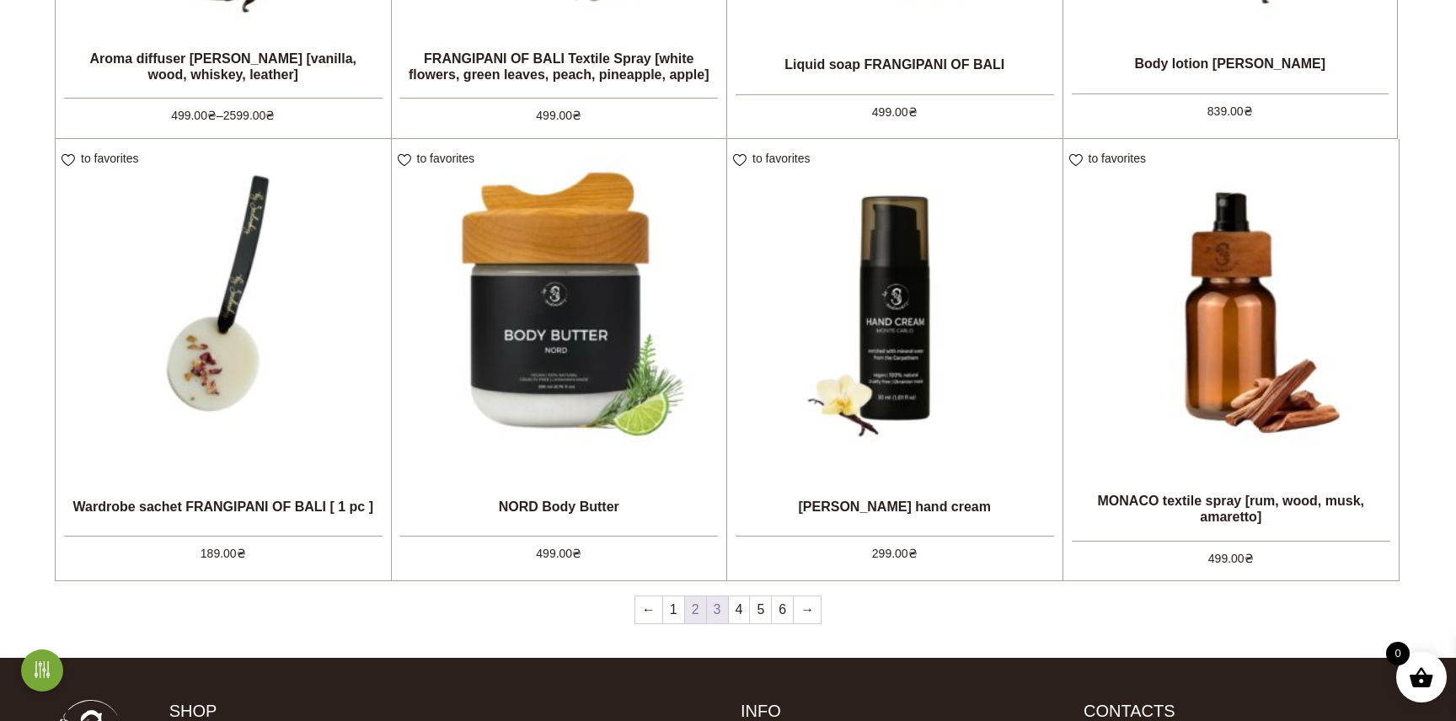
click at [718, 605] on font "3" at bounding box center [718, 609] width 8 height 14
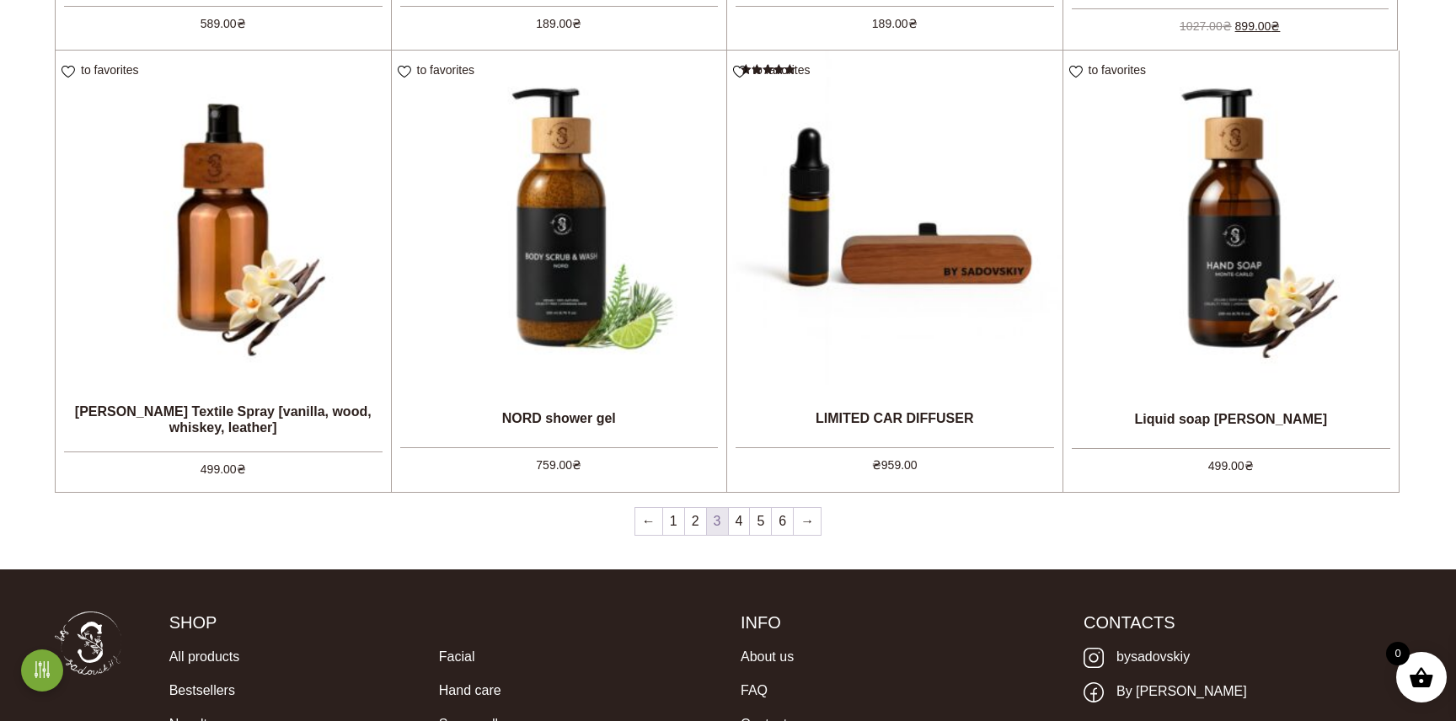
scroll to position [1592, 0]
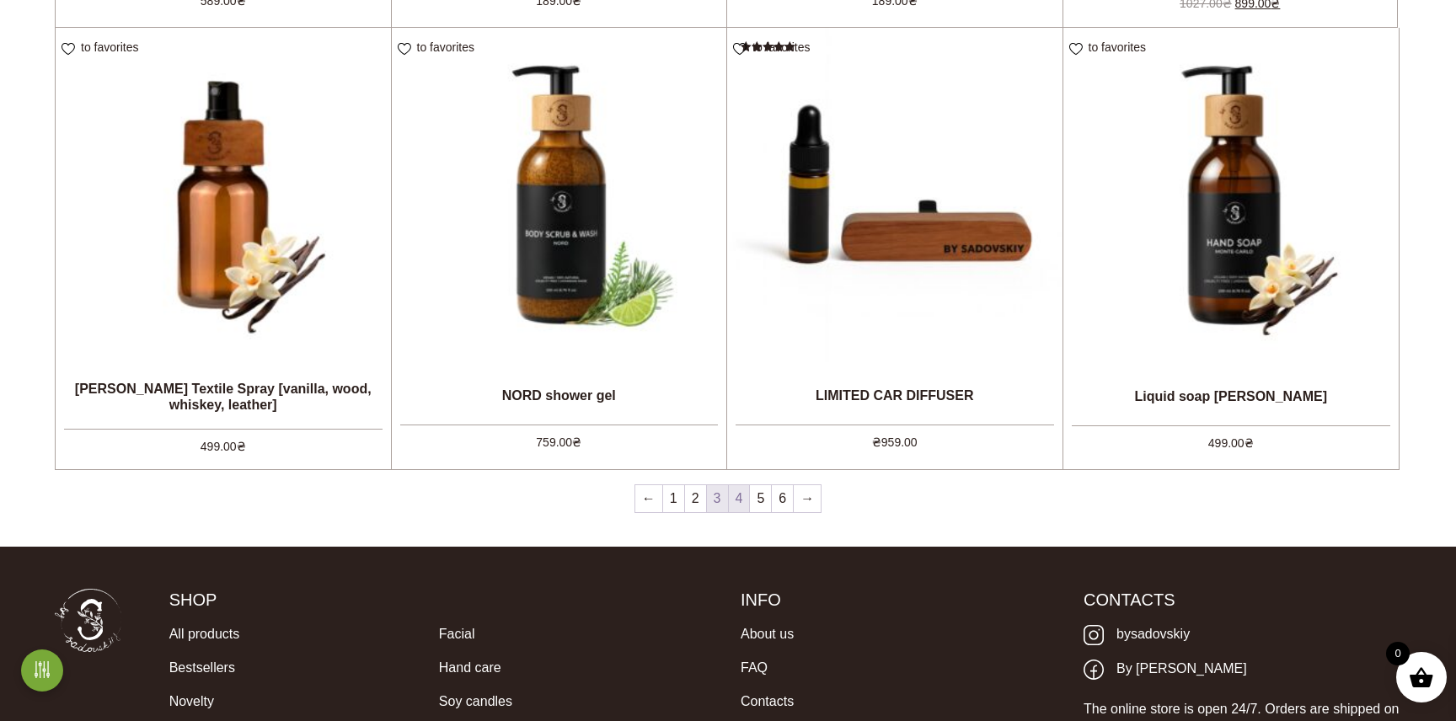
click at [747, 499] on link "4" at bounding box center [739, 498] width 21 height 27
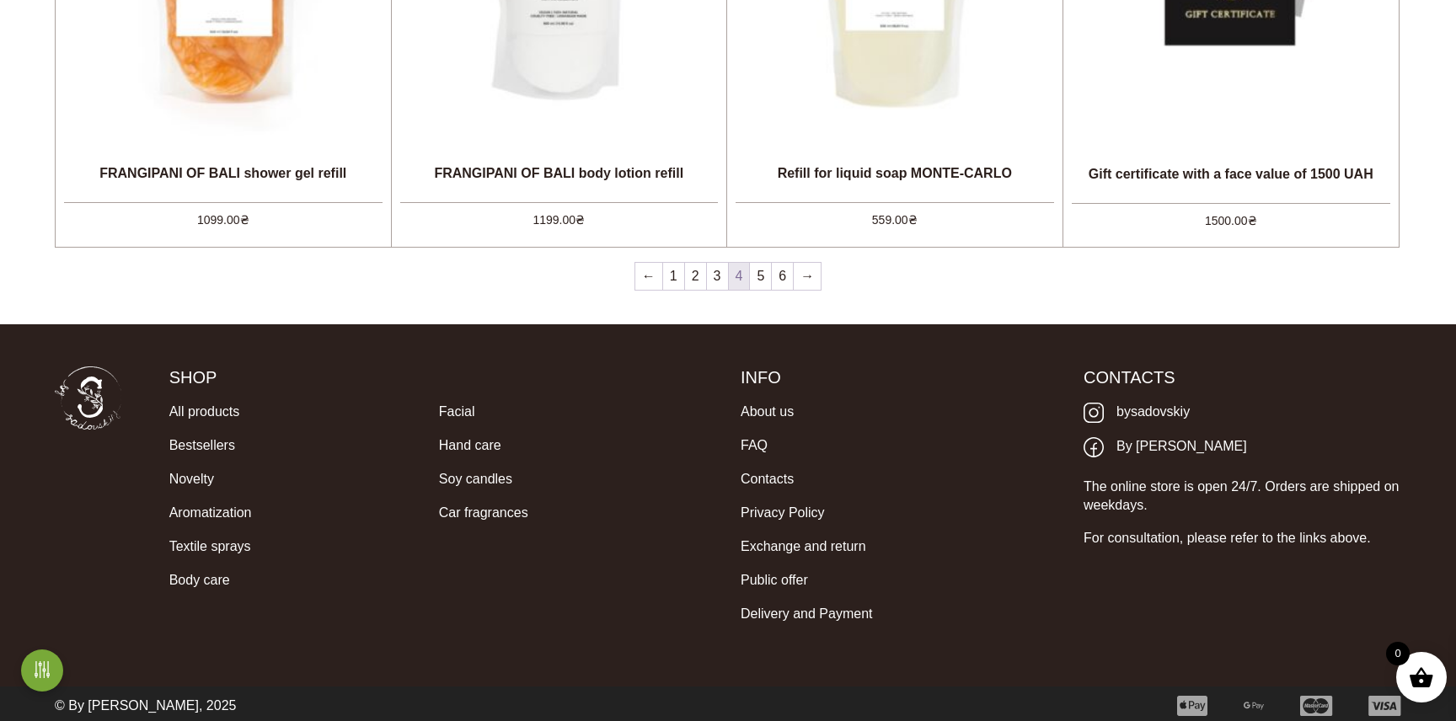
scroll to position [1819, 0]
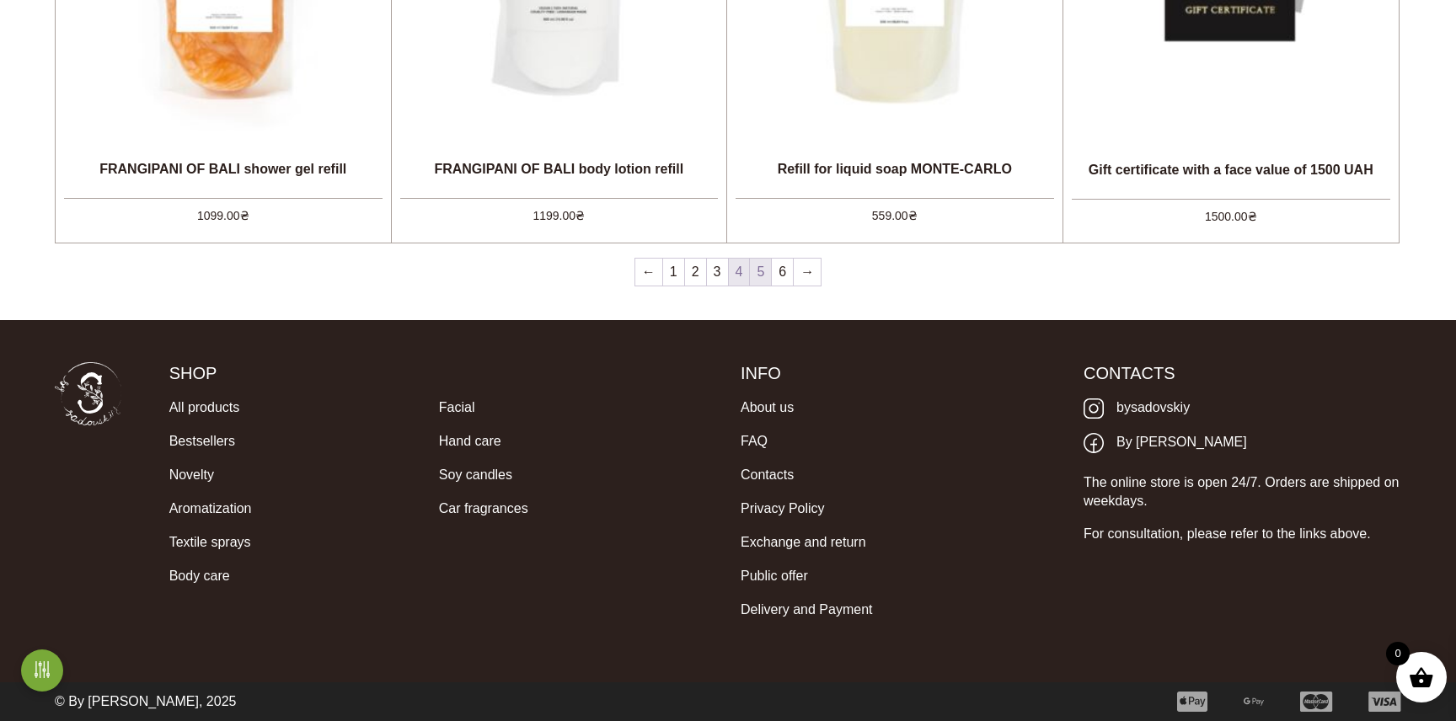
click at [765, 277] on link "5" at bounding box center [760, 272] width 21 height 27
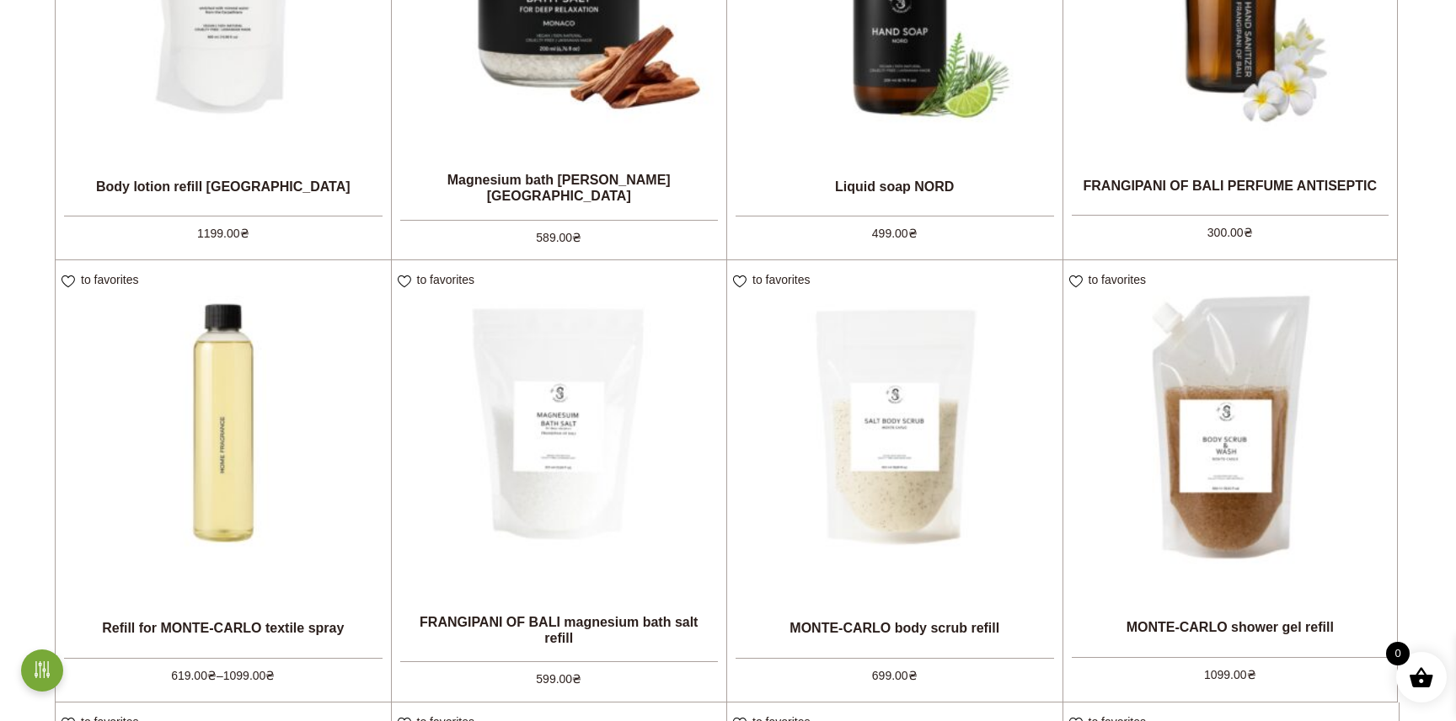
scroll to position [1481, 0]
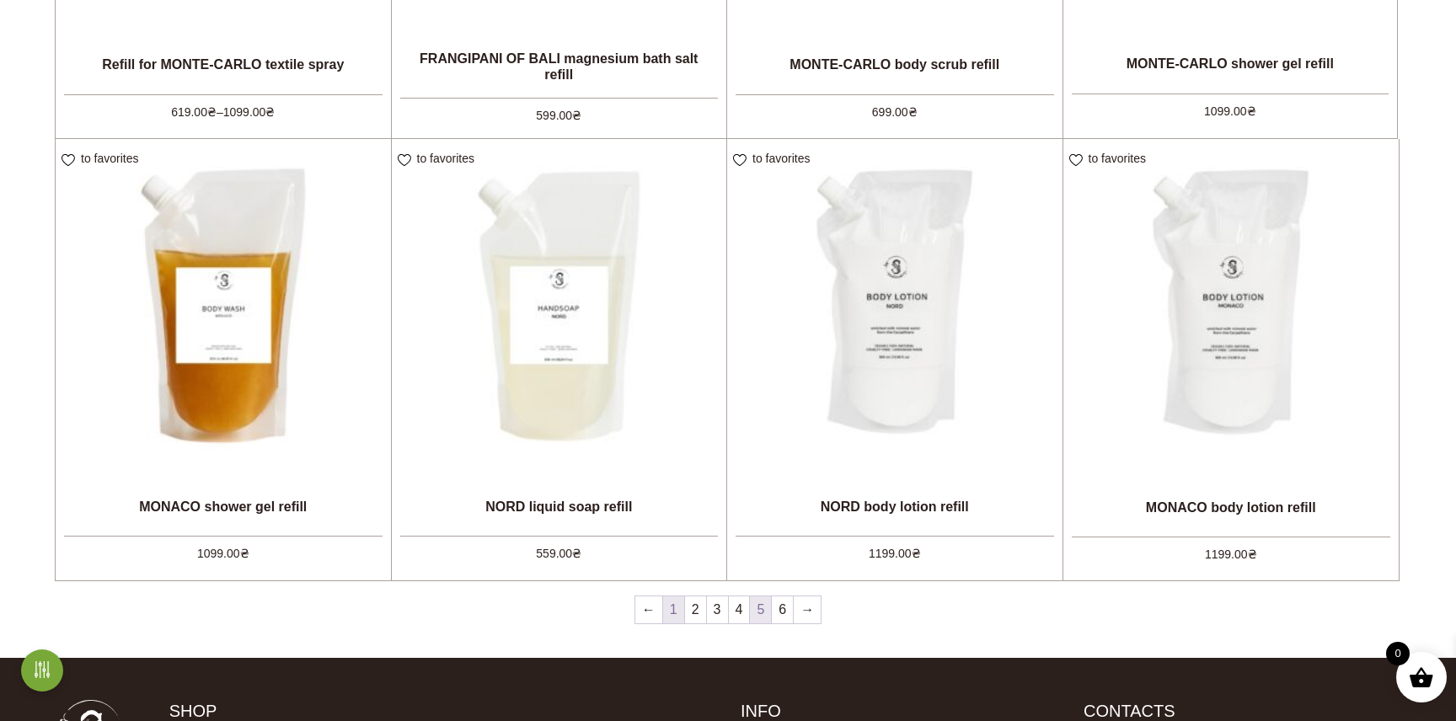
click at [675, 608] on font "1" at bounding box center [674, 609] width 8 height 14
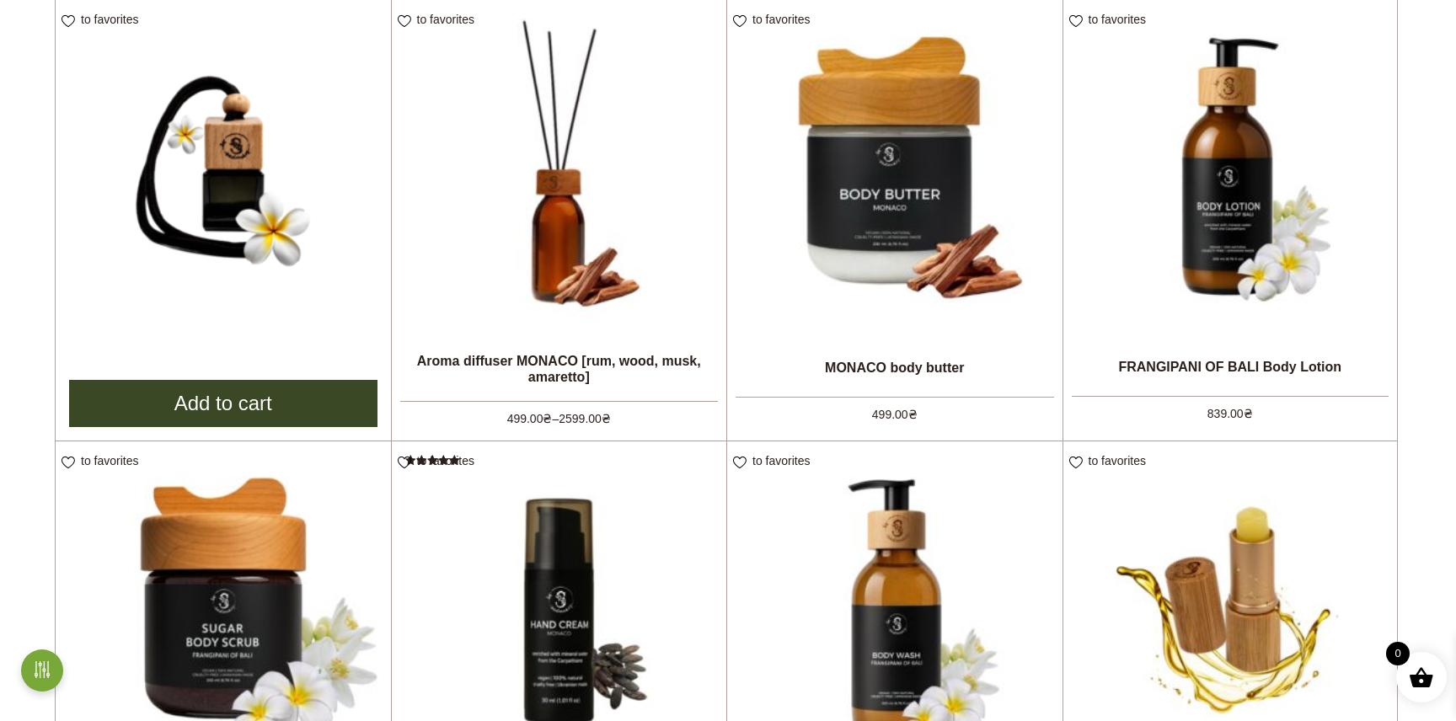
scroll to position [741, 0]
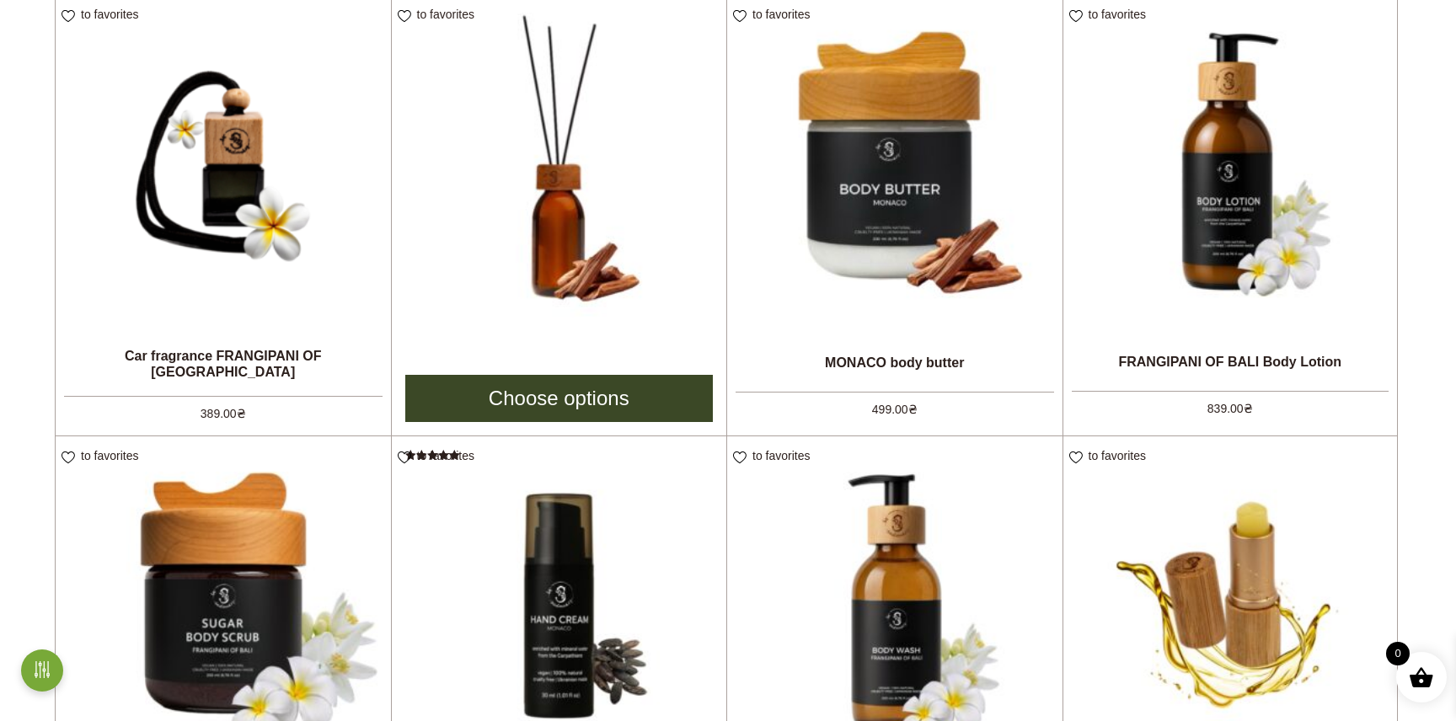
click at [532, 213] on img at bounding box center [559, 162] width 335 height 335
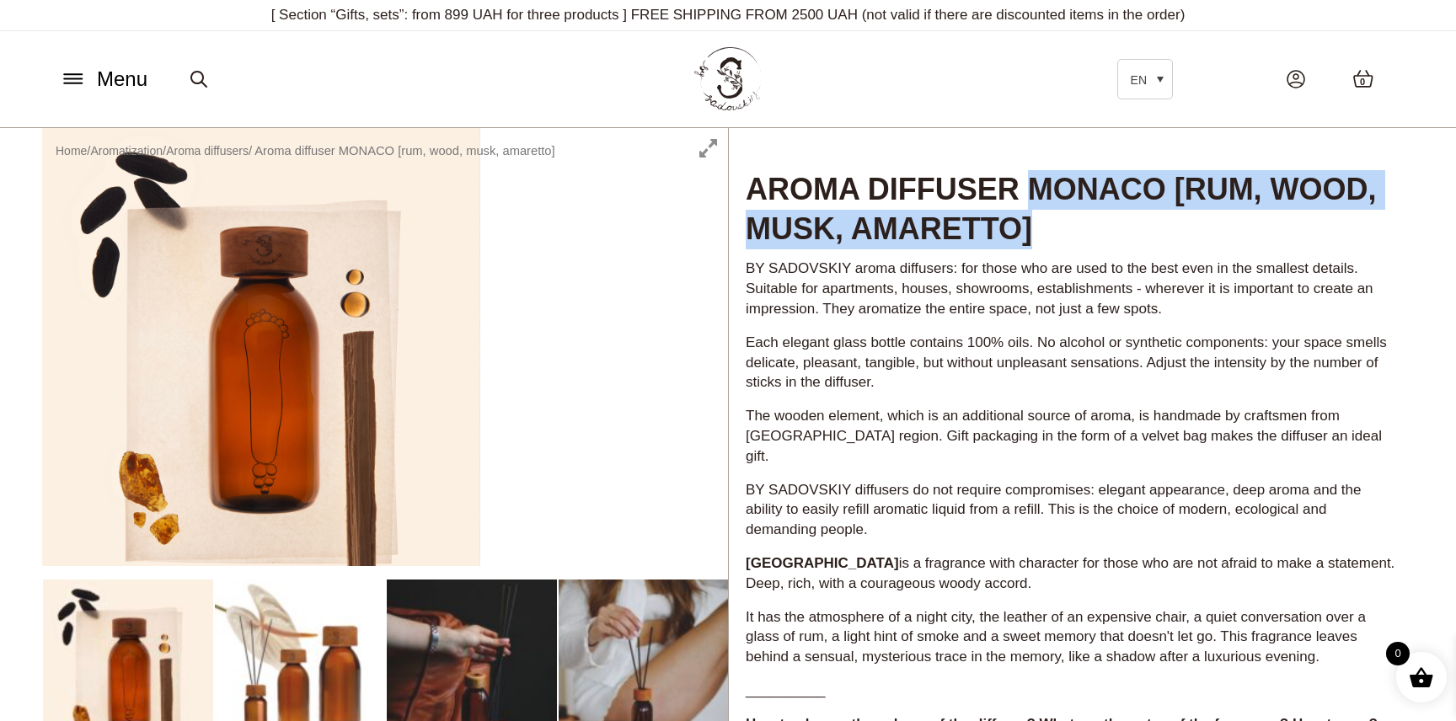
drag, startPoint x: 1025, startPoint y: 189, endPoint x: 1044, endPoint y: 227, distance: 42.2
click at [1044, 227] on h1 "Aroma diffuser MONACO [rum, wood, musk, amaretto]" at bounding box center [1071, 189] width 685 height 123
copy font "MONACO [rum, wood, musk, amaretto]"
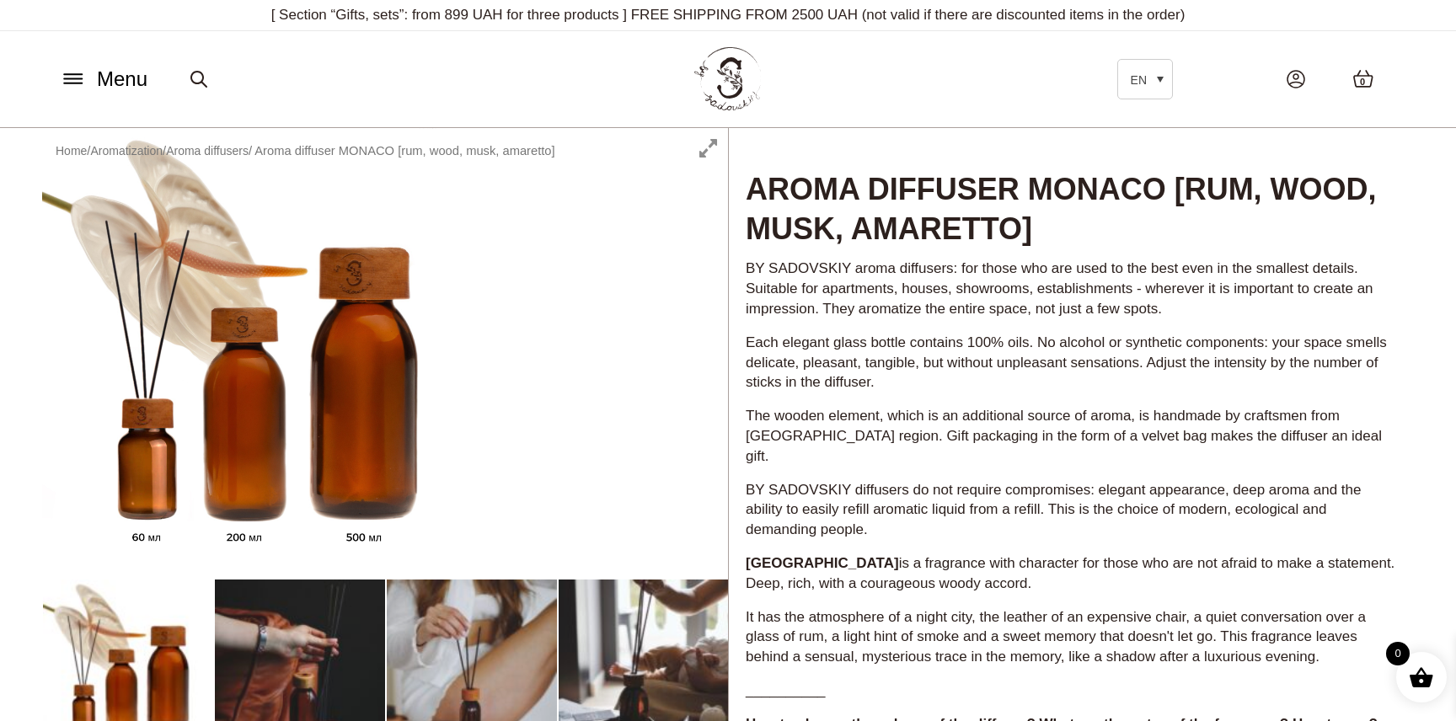
click at [927, 321] on div "BY SADOVSKIY aroma diffusers: for those who are used to the best even in the sm…" at bounding box center [1071, 547] width 685 height 580
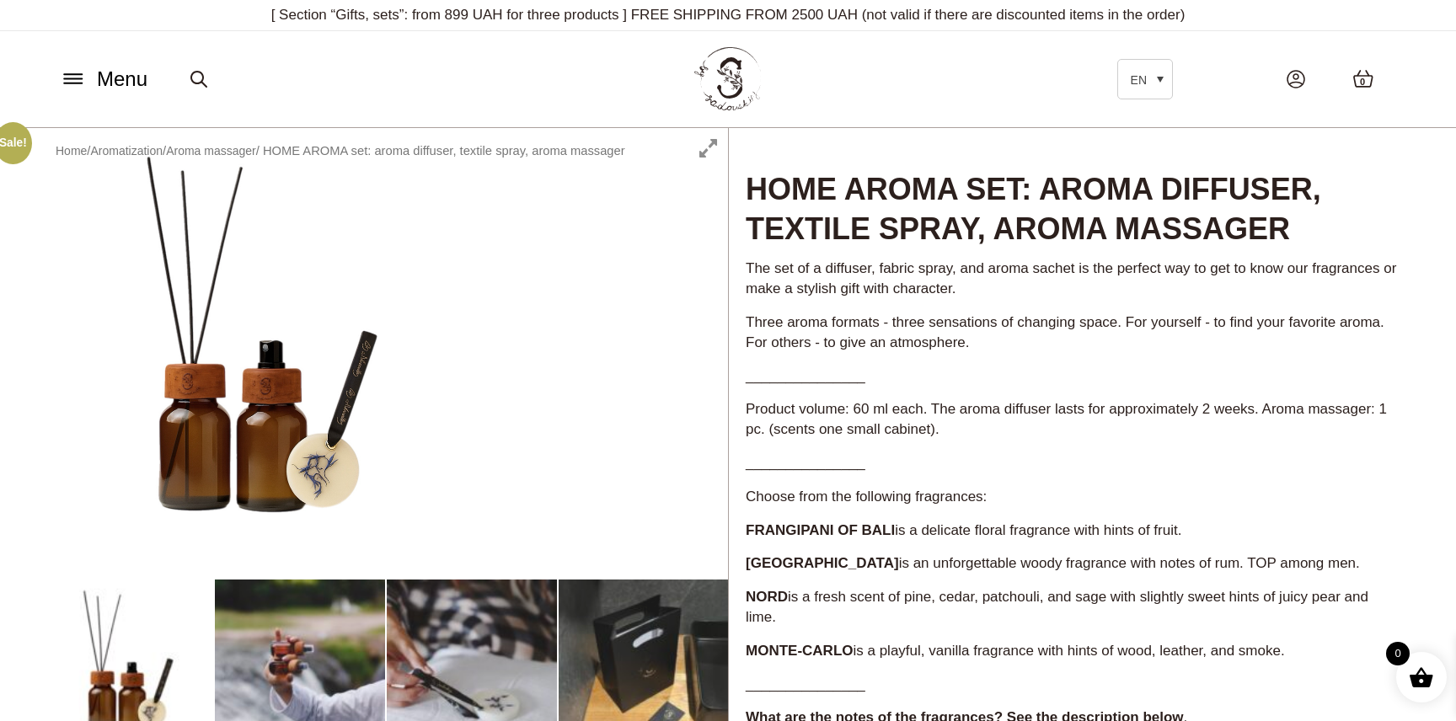
scroll to position [255, 0]
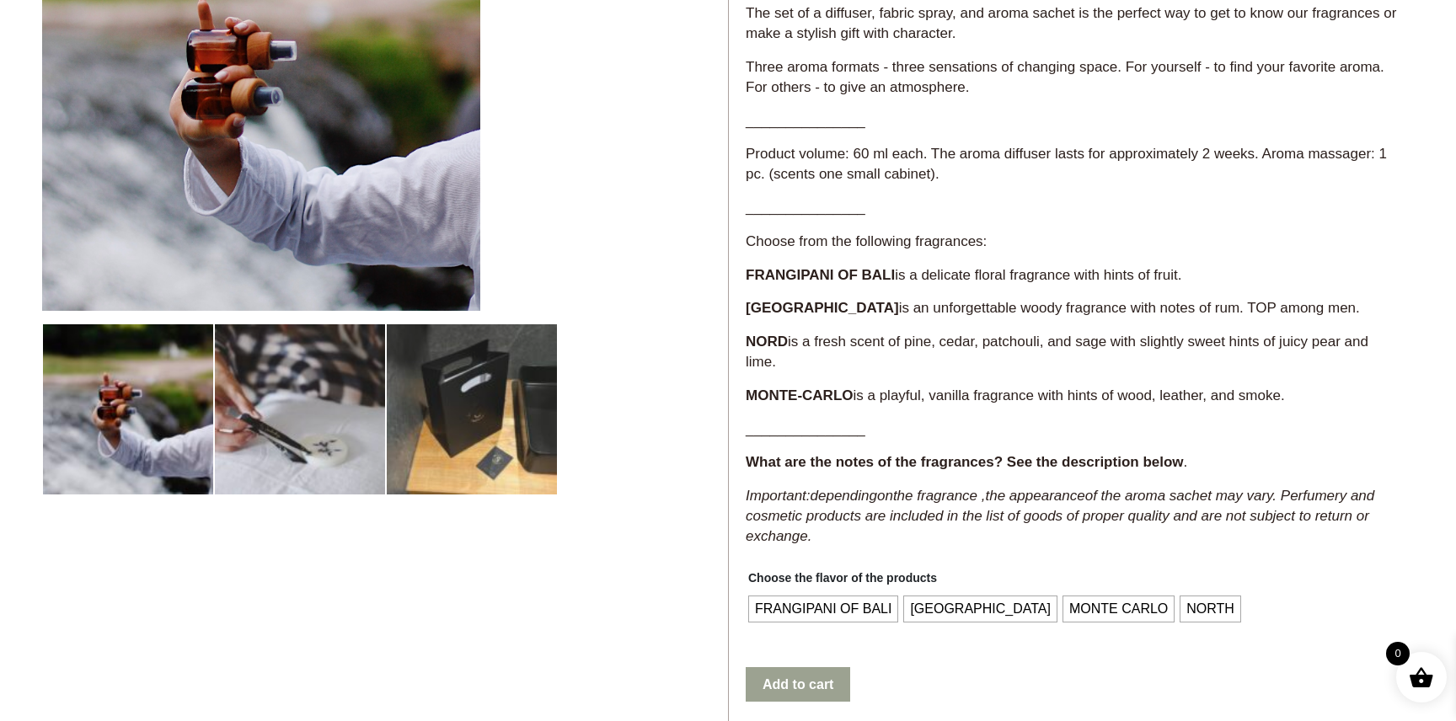
click at [249, 425] on div at bounding box center [385, 441] width 686 height 1136
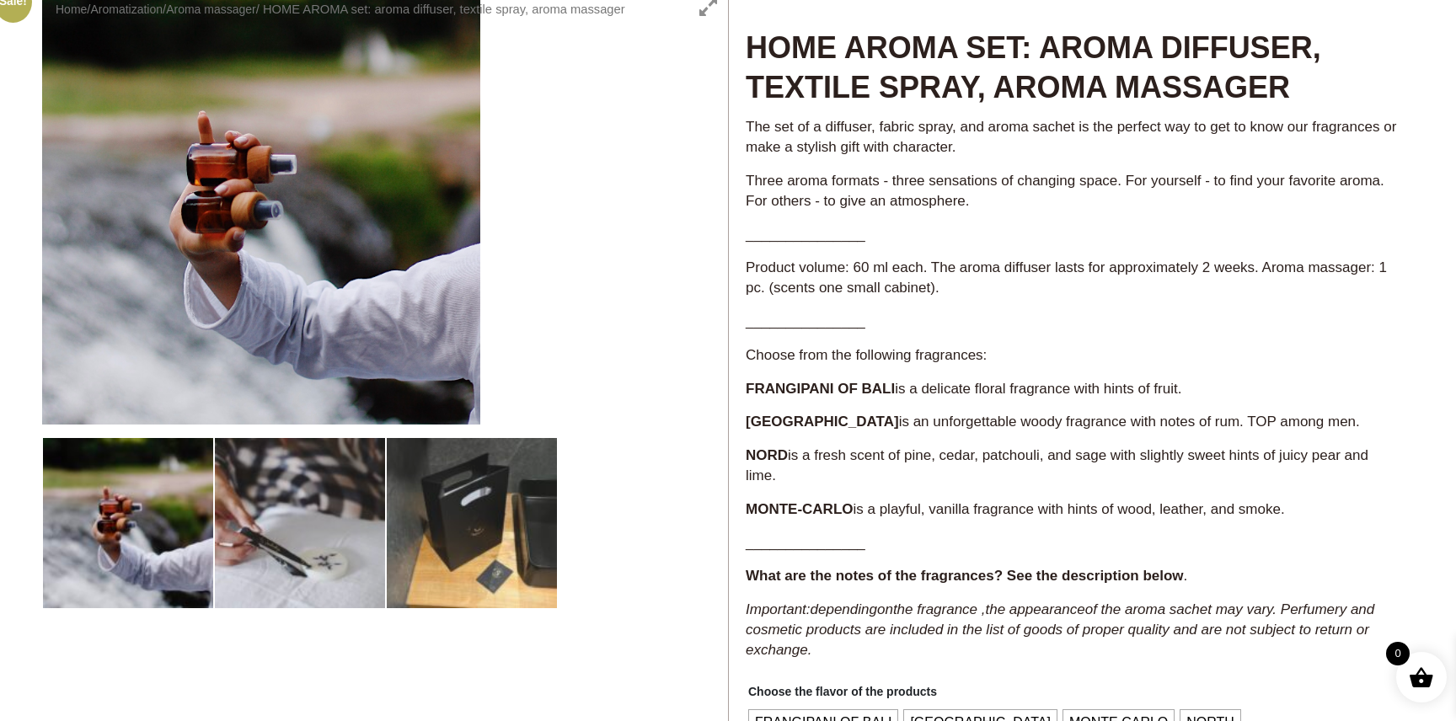
scroll to position [142, 0]
click at [297, 516] on div at bounding box center [385, 554] width 686 height 1136
click at [412, 526] on div at bounding box center [385, 554] width 686 height 1136
click at [474, 527] on div at bounding box center [385, 554] width 686 height 1136
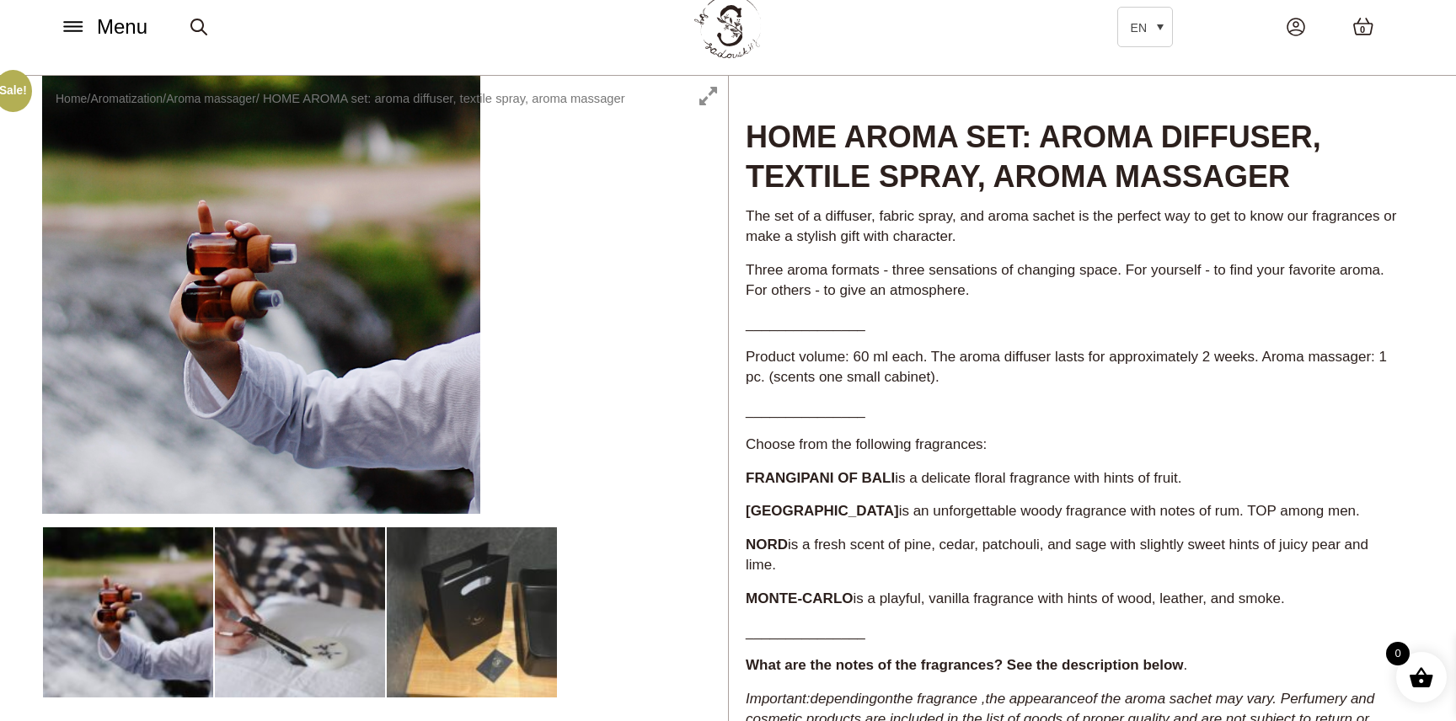
scroll to position [0, 0]
